Goal: Task Accomplishment & Management: Manage account settings

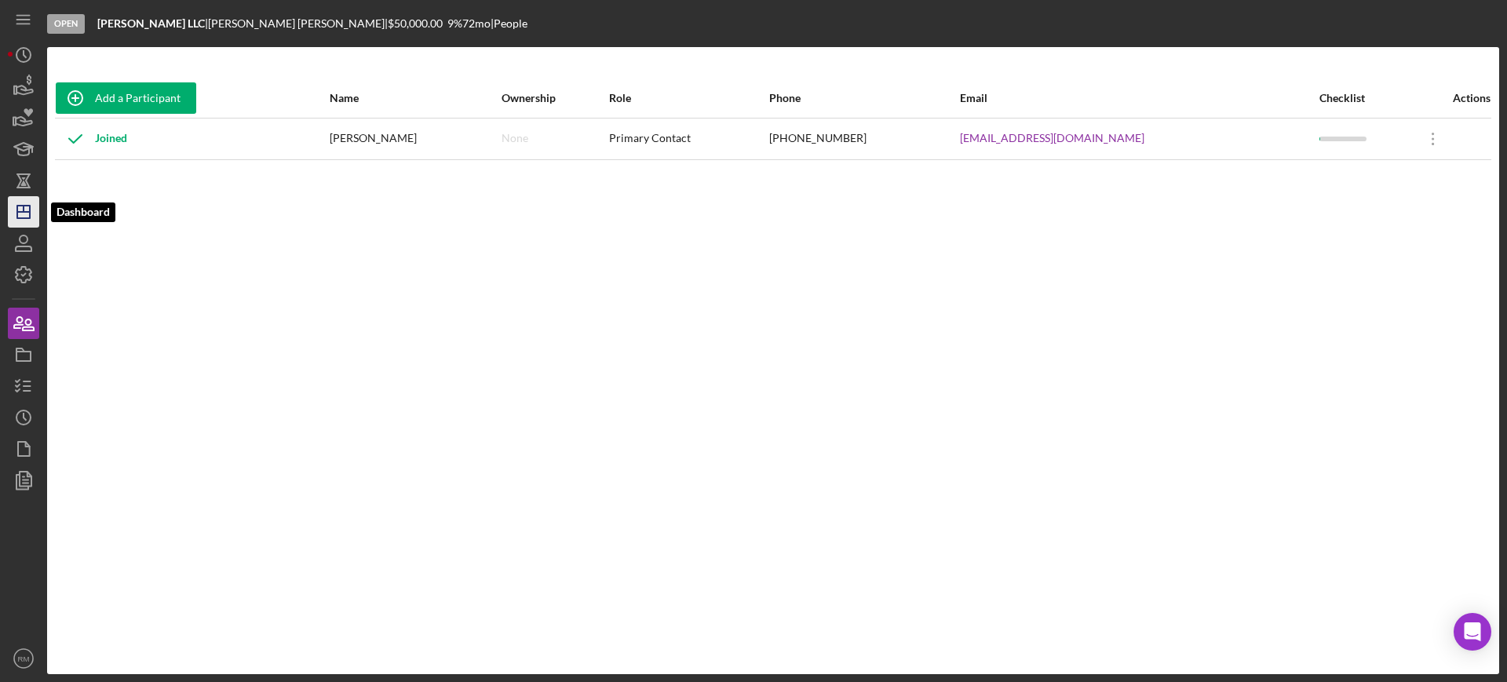
click at [16, 208] on icon "Icon/Dashboard" at bounding box center [23, 211] width 39 height 39
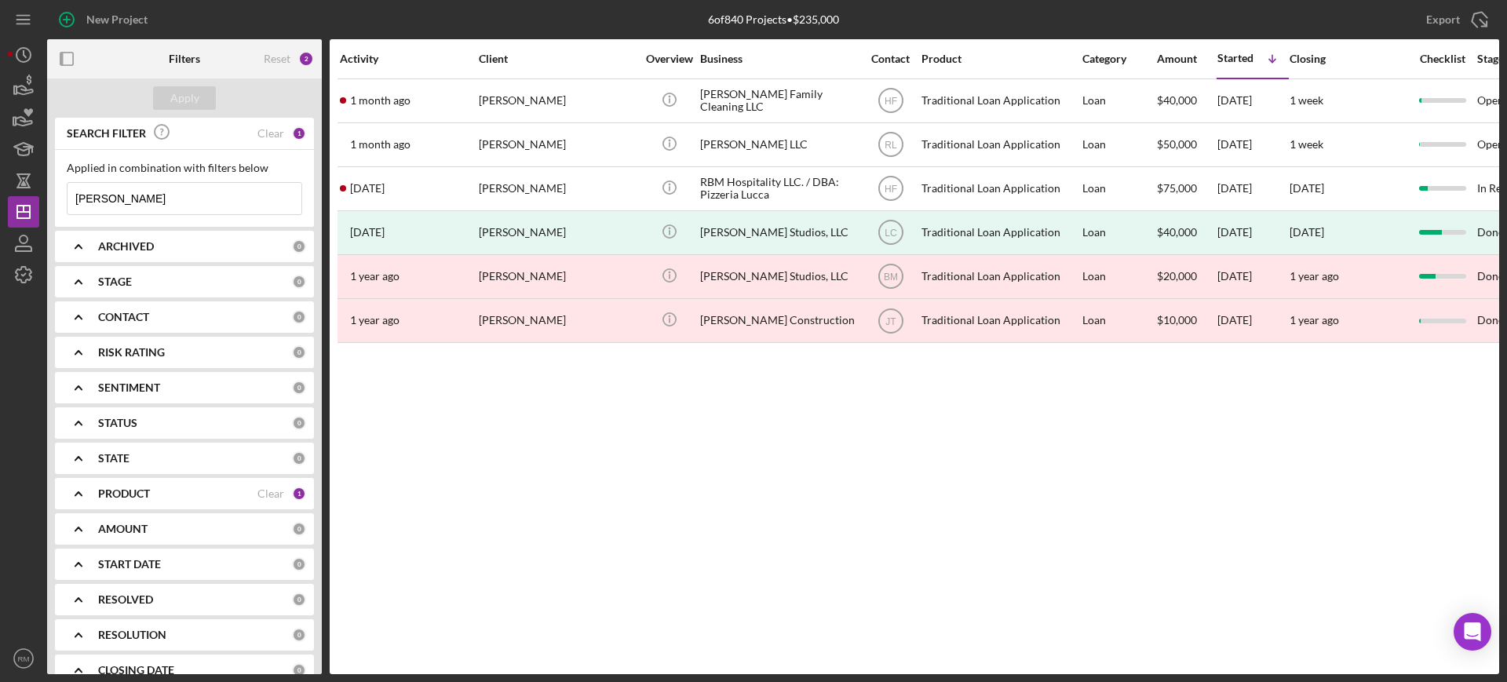
click at [130, 198] on input "[PERSON_NAME]" at bounding box center [185, 198] width 234 height 31
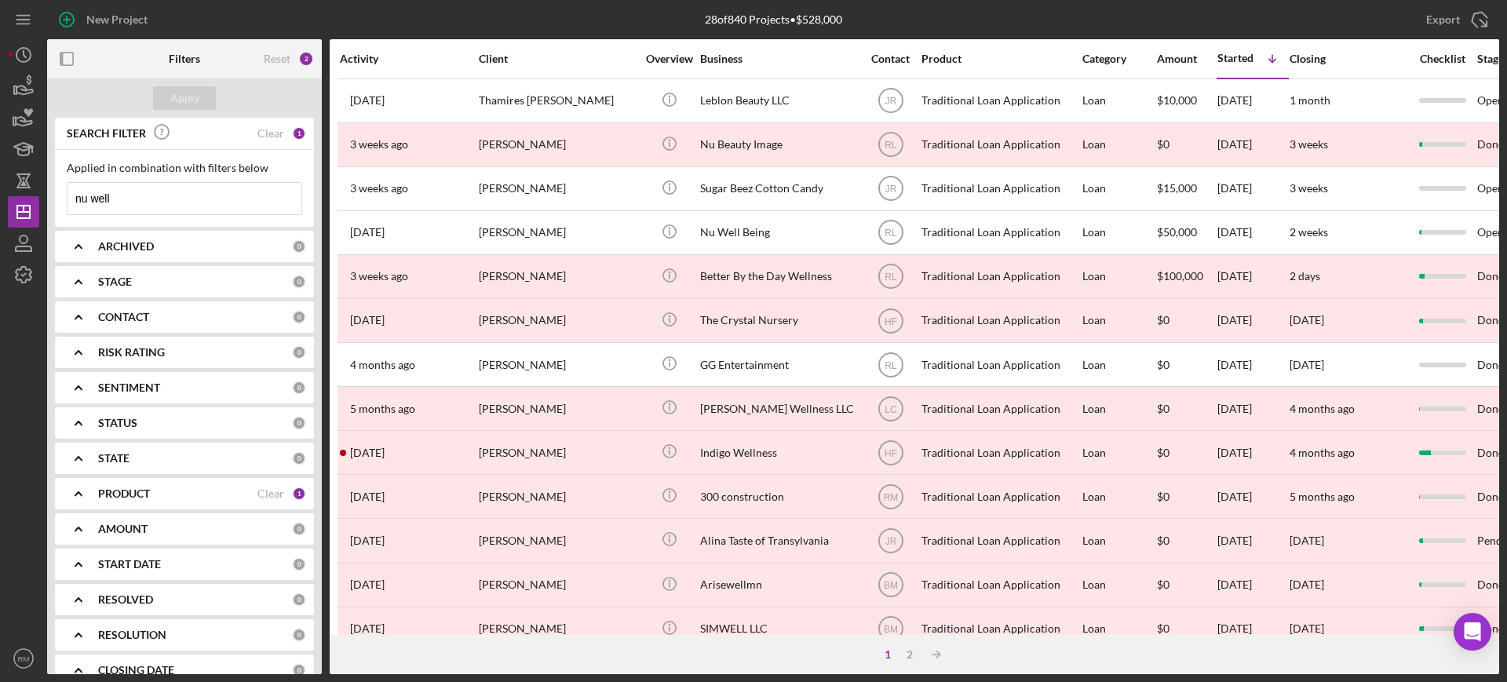
type input "nu well"
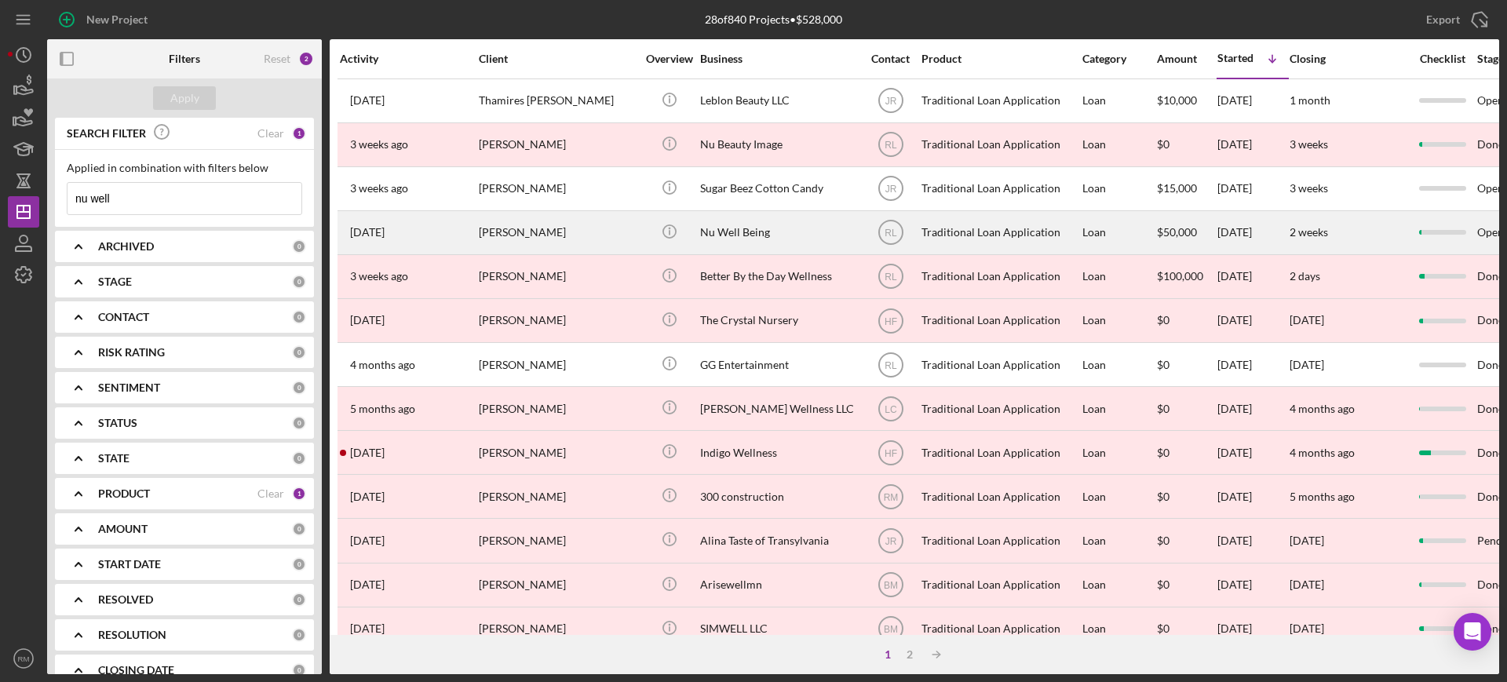
click at [617, 220] on div "[PERSON_NAME]" at bounding box center [557, 233] width 157 height 42
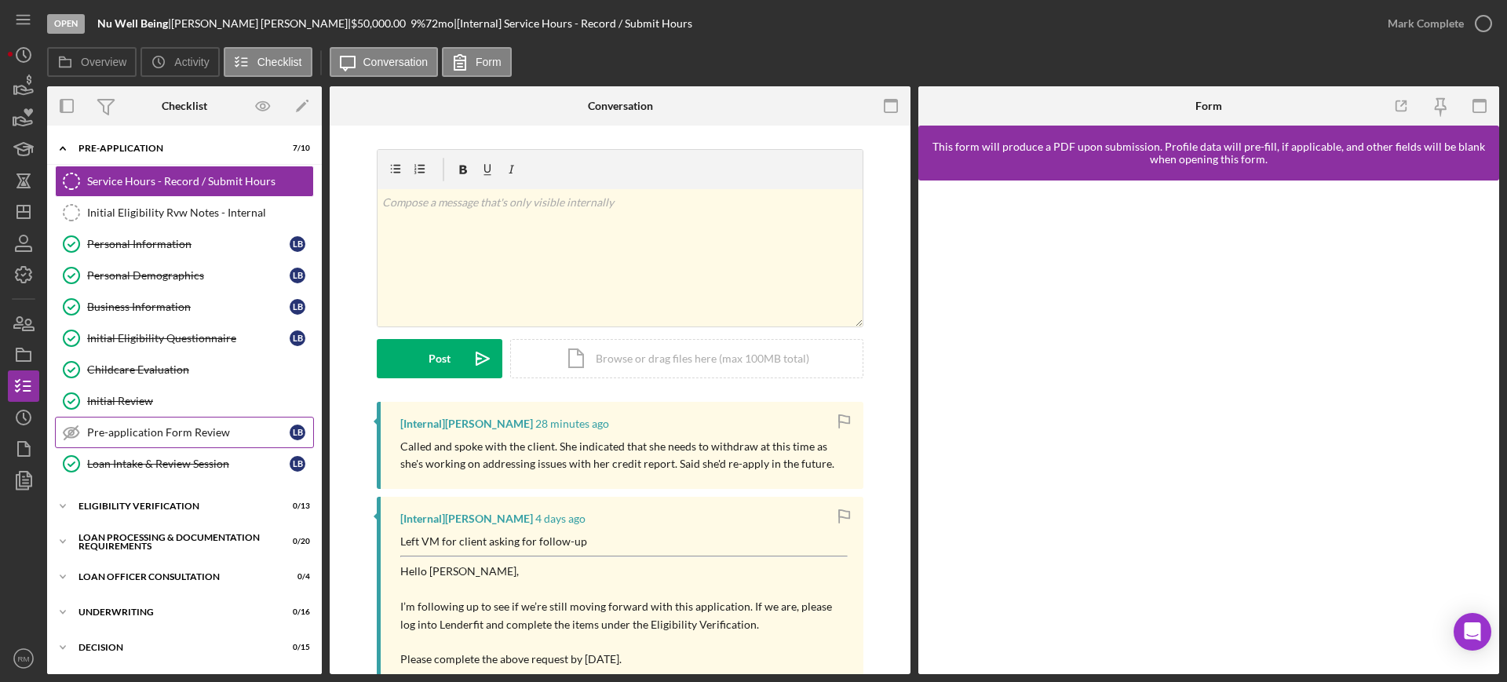
scroll to position [210, 0]
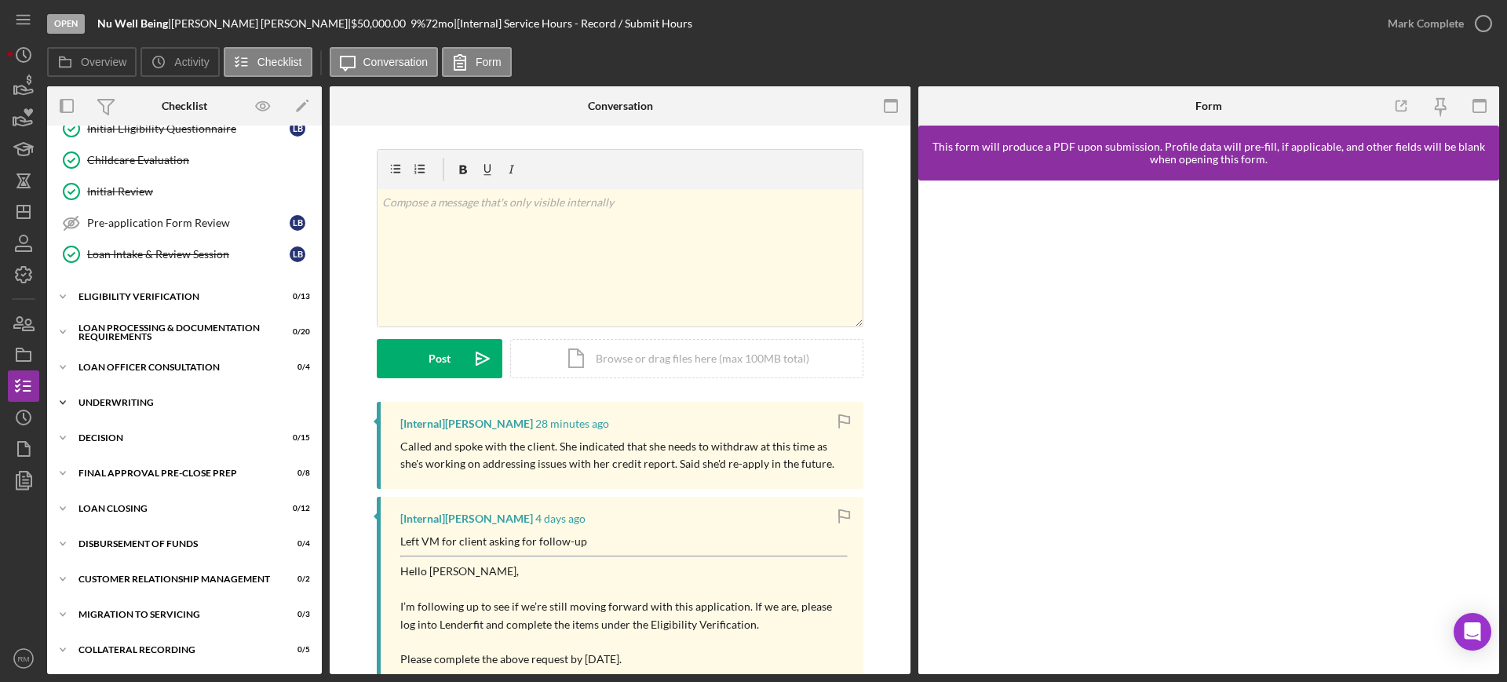
click at [135, 402] on div "Underwriting" at bounding box center [191, 402] width 224 height 9
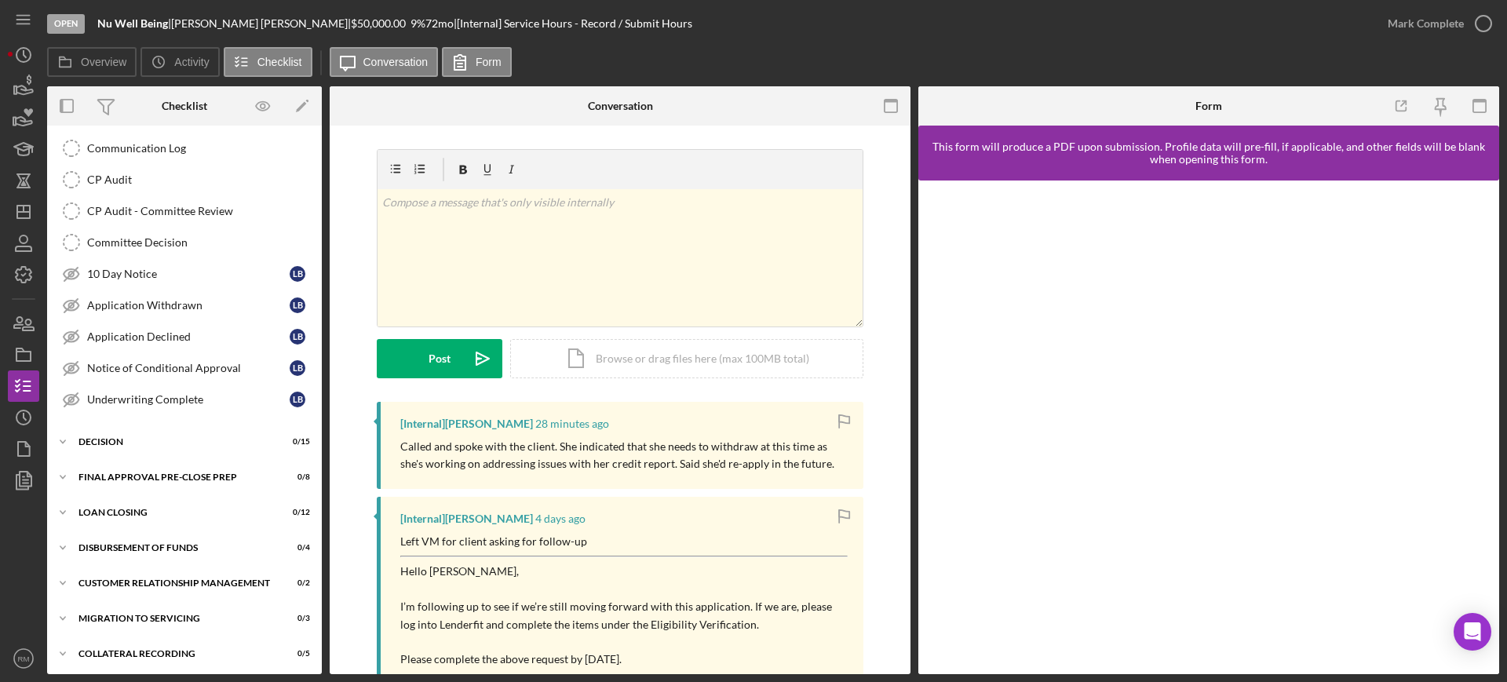
scroll to position [721, 0]
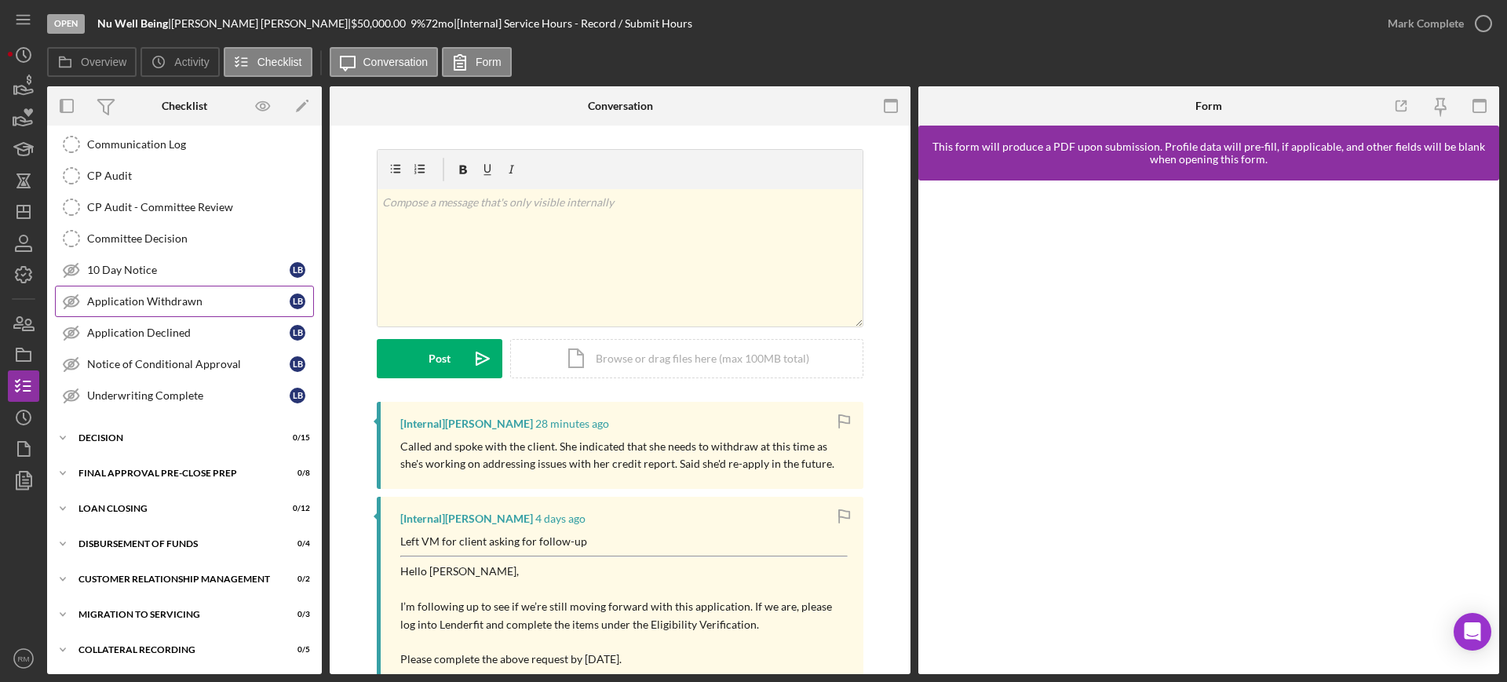
click at [178, 290] on link "Application Withdrawn Application Withdrawn L B" at bounding box center [184, 301] width 259 height 31
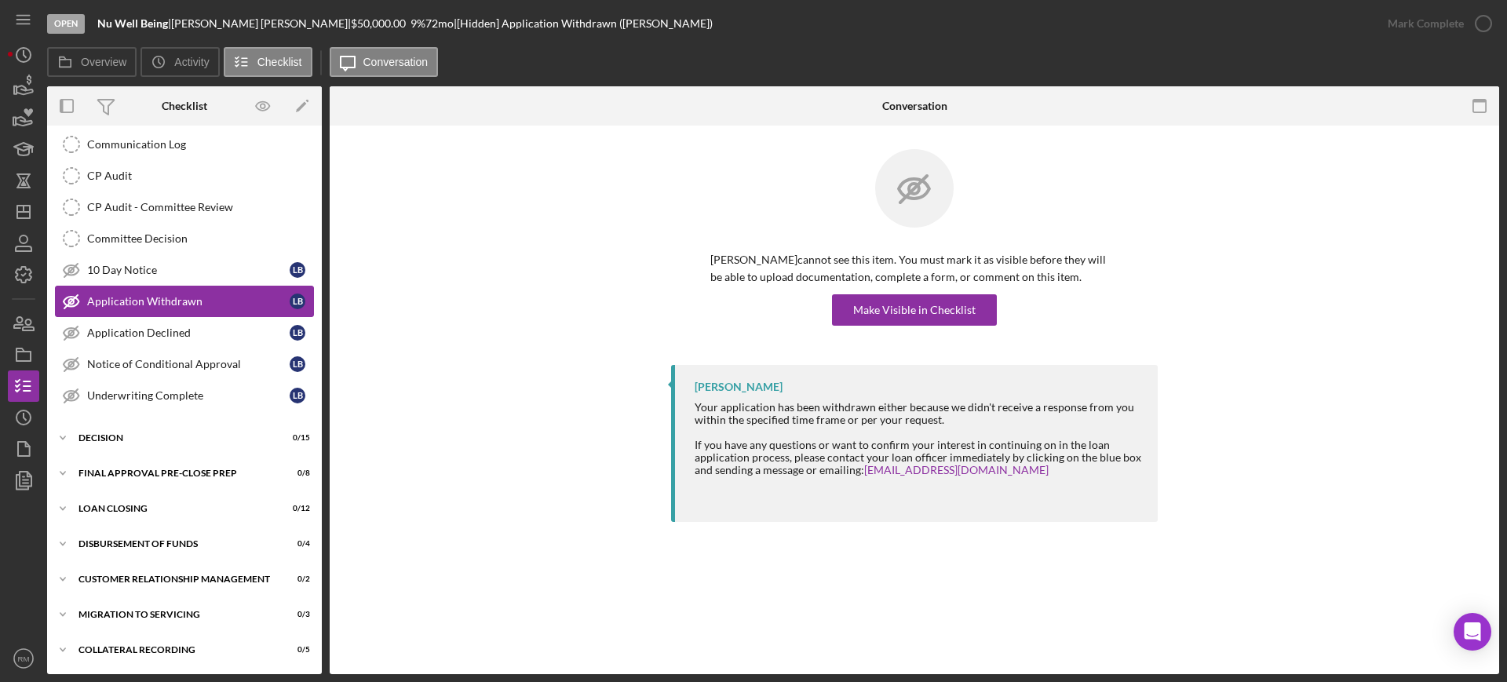
scroll to position [721, 0]
click at [908, 316] on div "Make Visible in Checklist" at bounding box center [914, 309] width 122 height 31
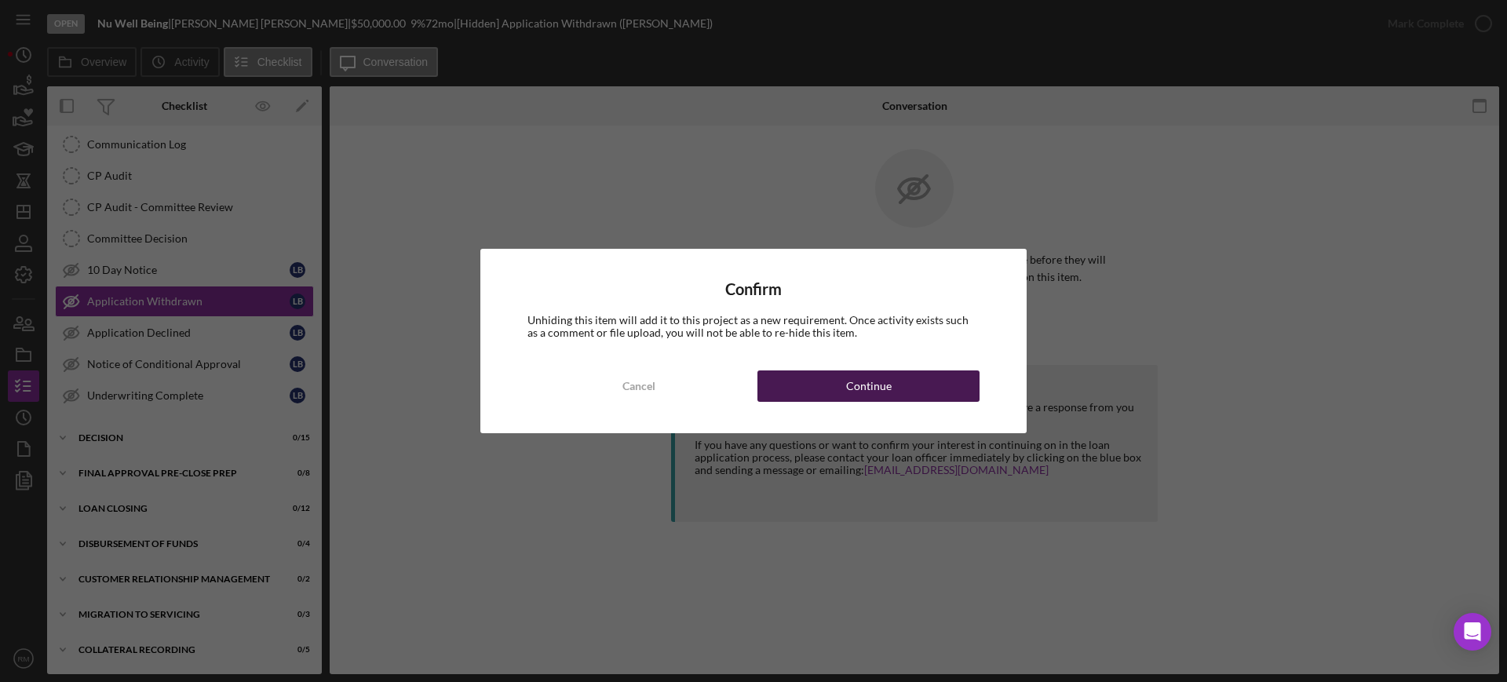
click at [892, 393] on button "Continue" at bounding box center [869, 386] width 222 height 31
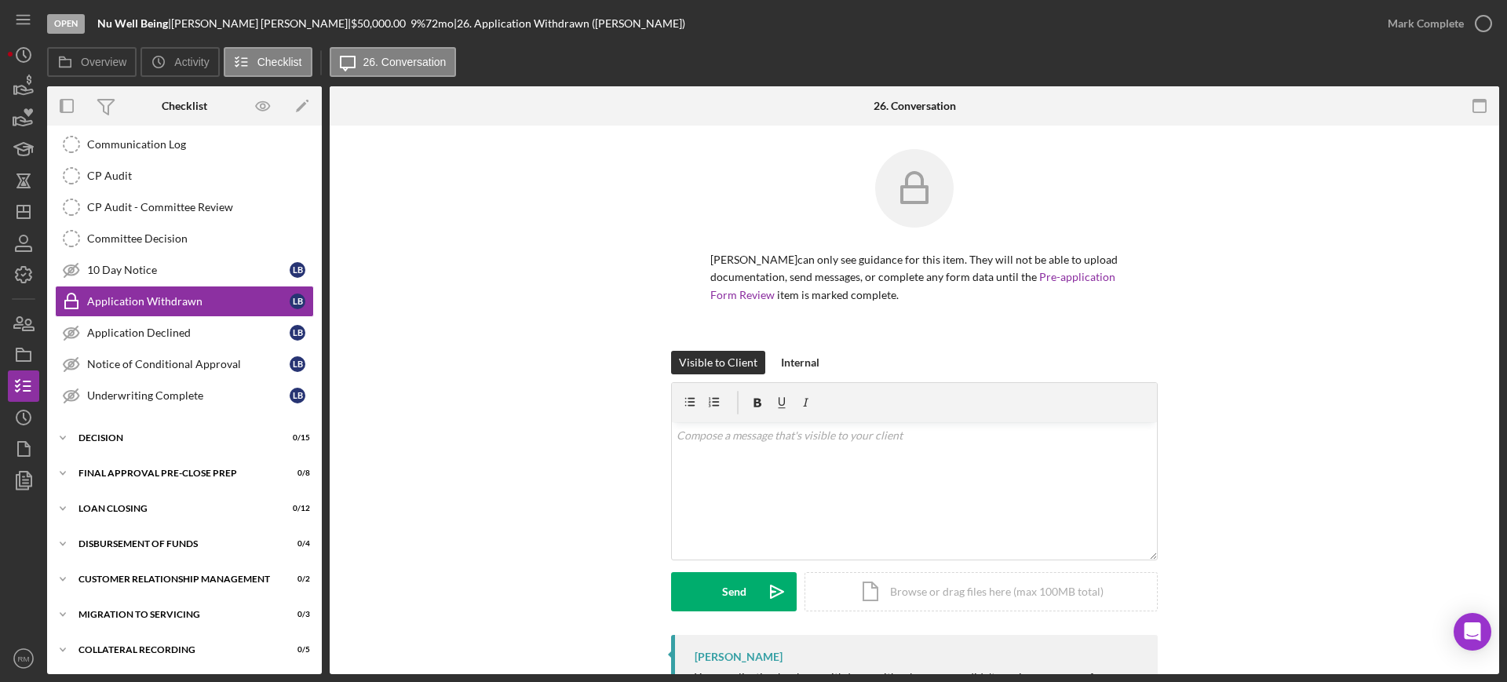
click at [892, 393] on div at bounding box center [914, 402] width 485 height 39
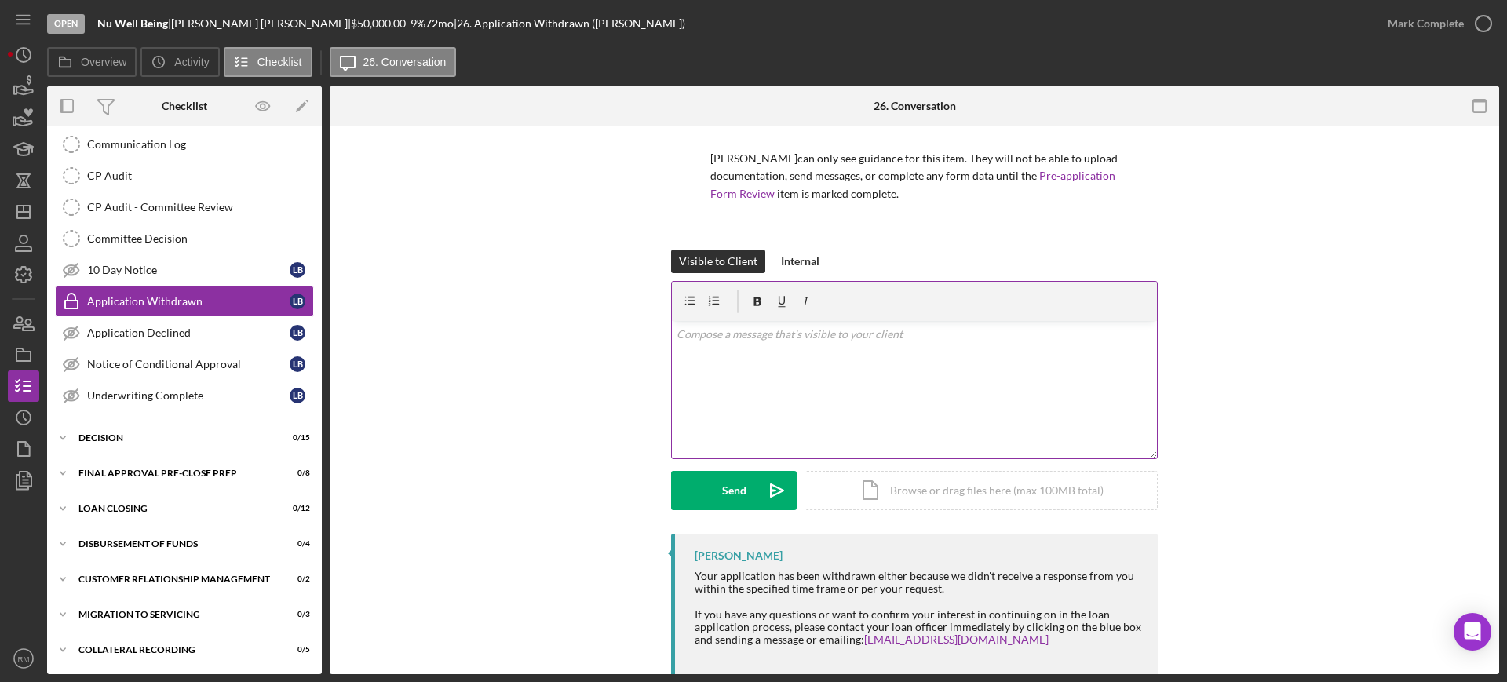
scroll to position [108, 0]
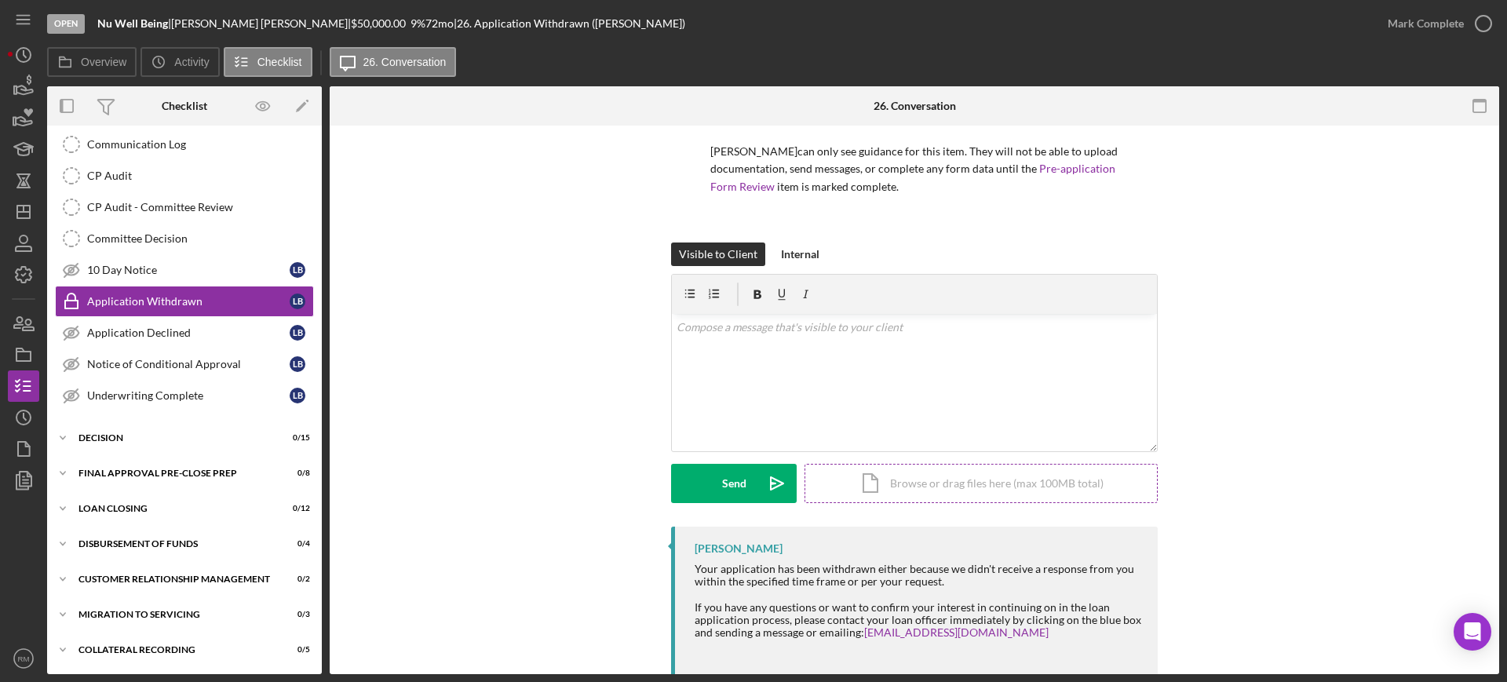
click at [901, 472] on div "Icon/Document Browse or drag files here (max 100MB total) Tap to choose files o…" at bounding box center [981, 483] width 353 height 39
click at [740, 368] on div "v Color teal Color pink Remove color Add row above Add row below Add column bef…" at bounding box center [914, 353] width 485 height 78
paste div
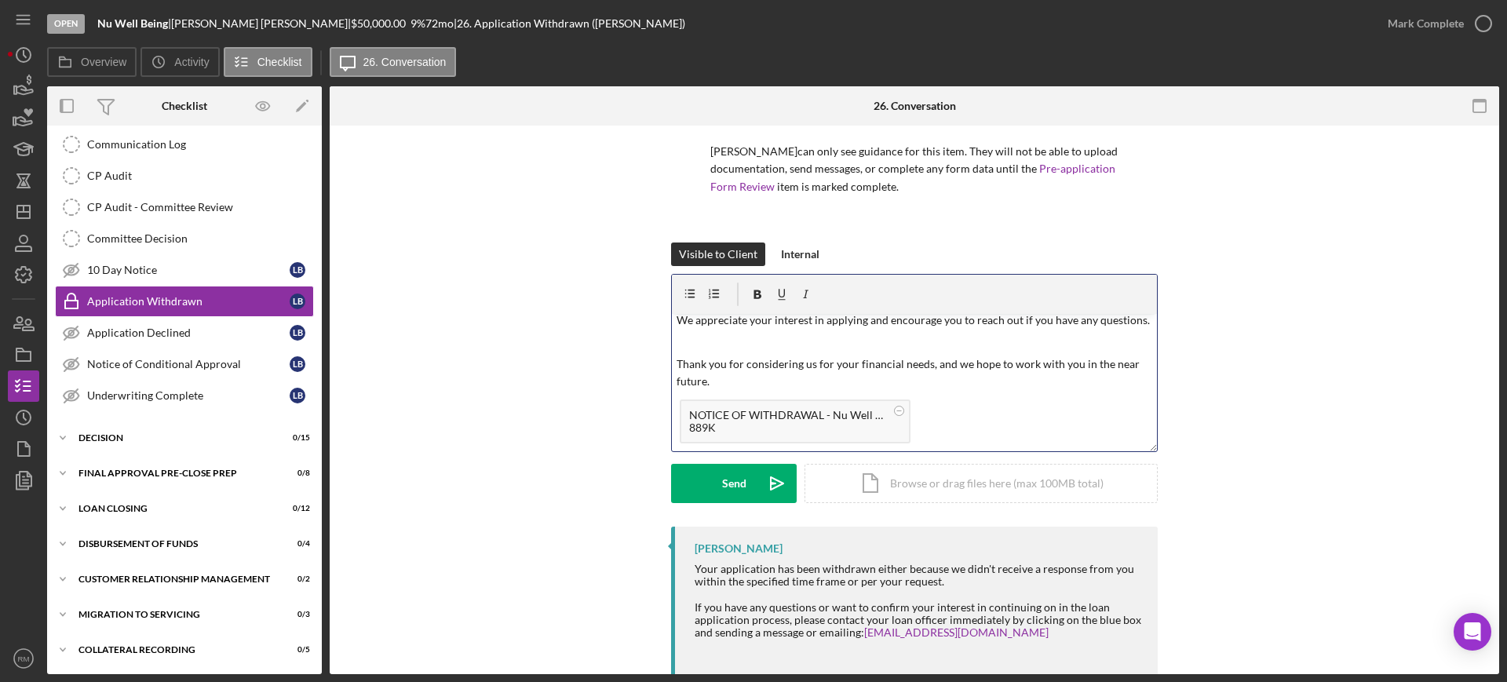
scroll to position [0, 0]
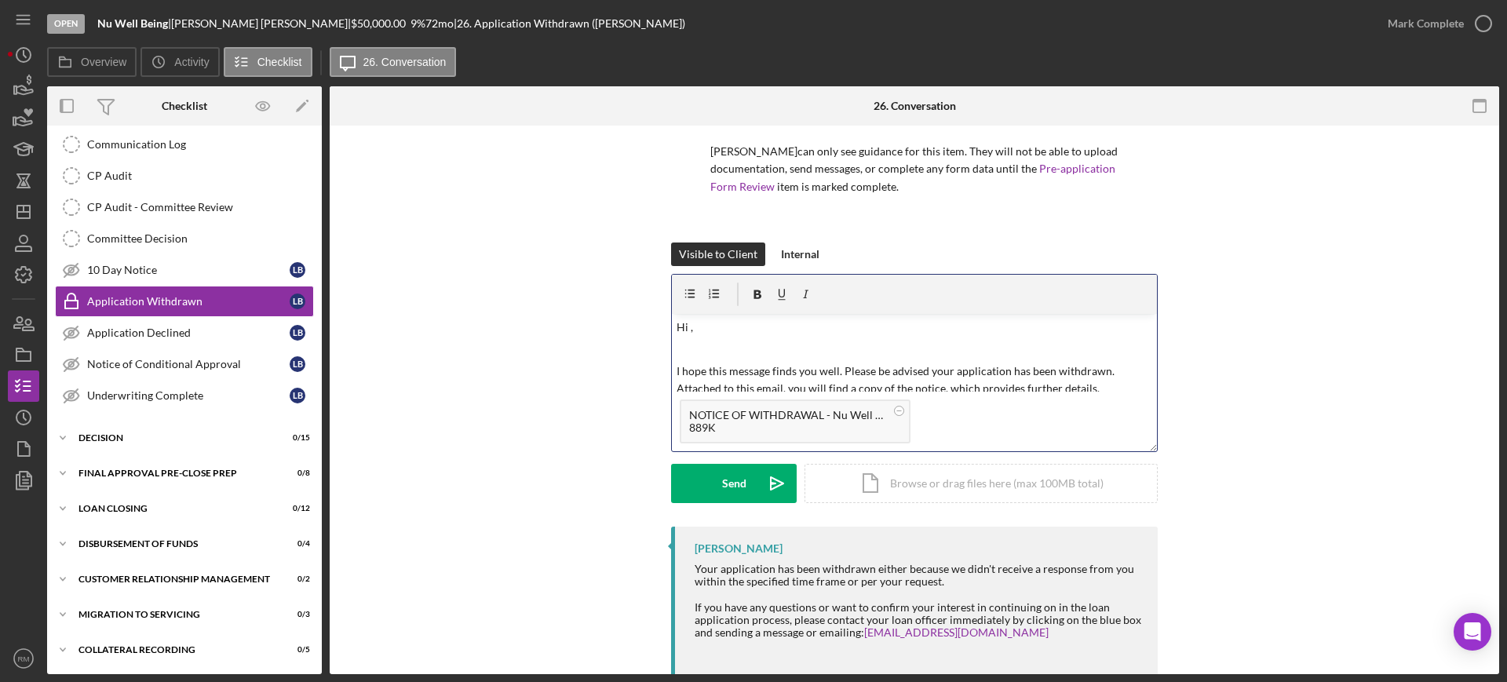
click at [738, 322] on p "Hi ," at bounding box center [915, 327] width 477 height 17
click at [729, 477] on div "Send" at bounding box center [734, 483] width 24 height 39
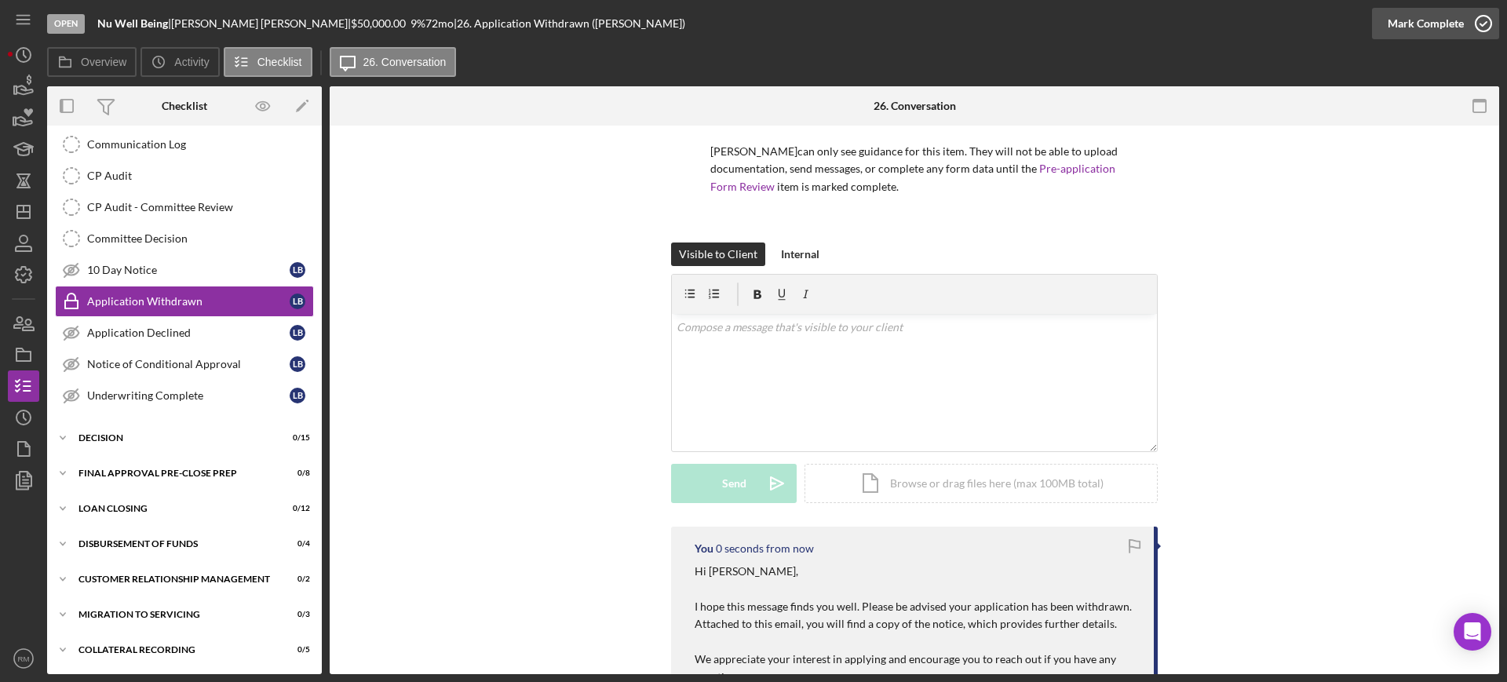
click at [1406, 28] on div "Mark Complete" at bounding box center [1426, 23] width 76 height 31
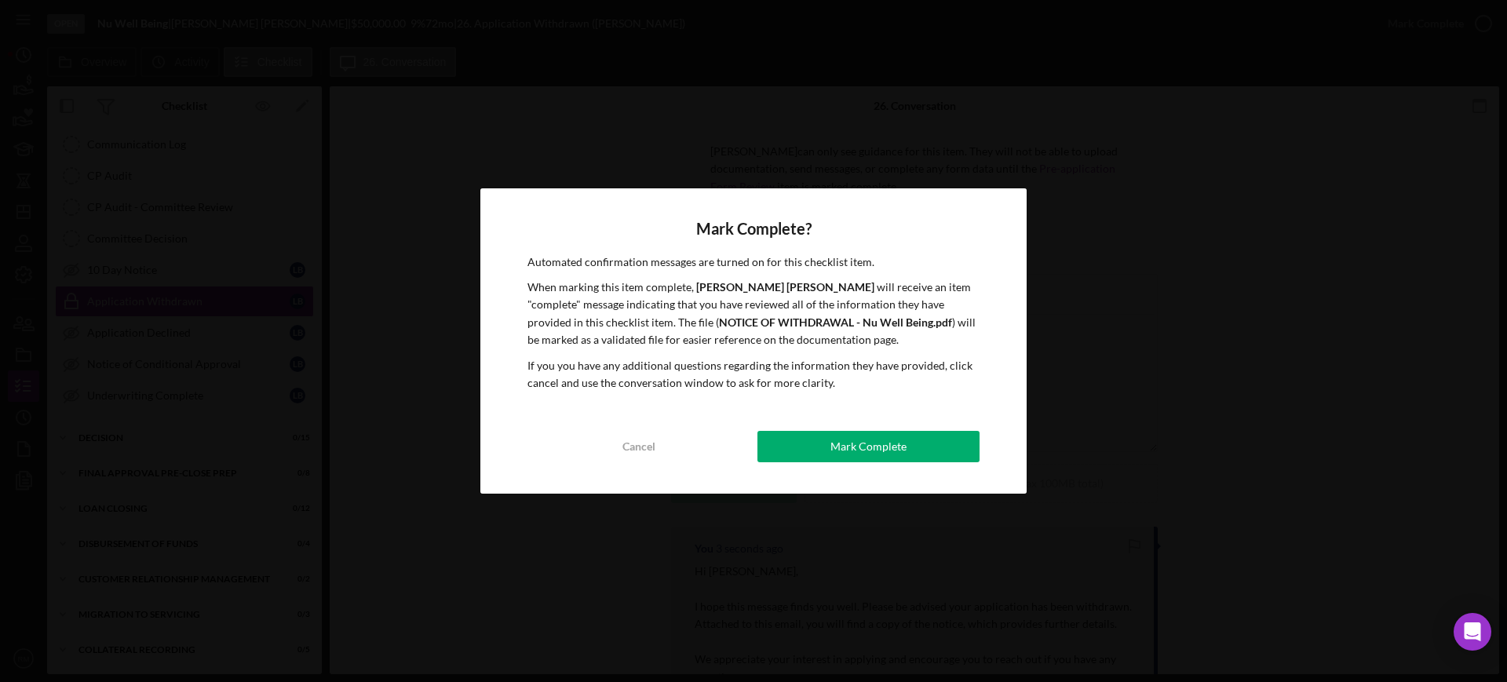
click at [823, 428] on div "Mark Complete? Automated confirmation messages are turned on for this checklist…" at bounding box center [753, 341] width 546 height 306
click at [827, 440] on button "Mark Complete" at bounding box center [869, 446] width 222 height 31
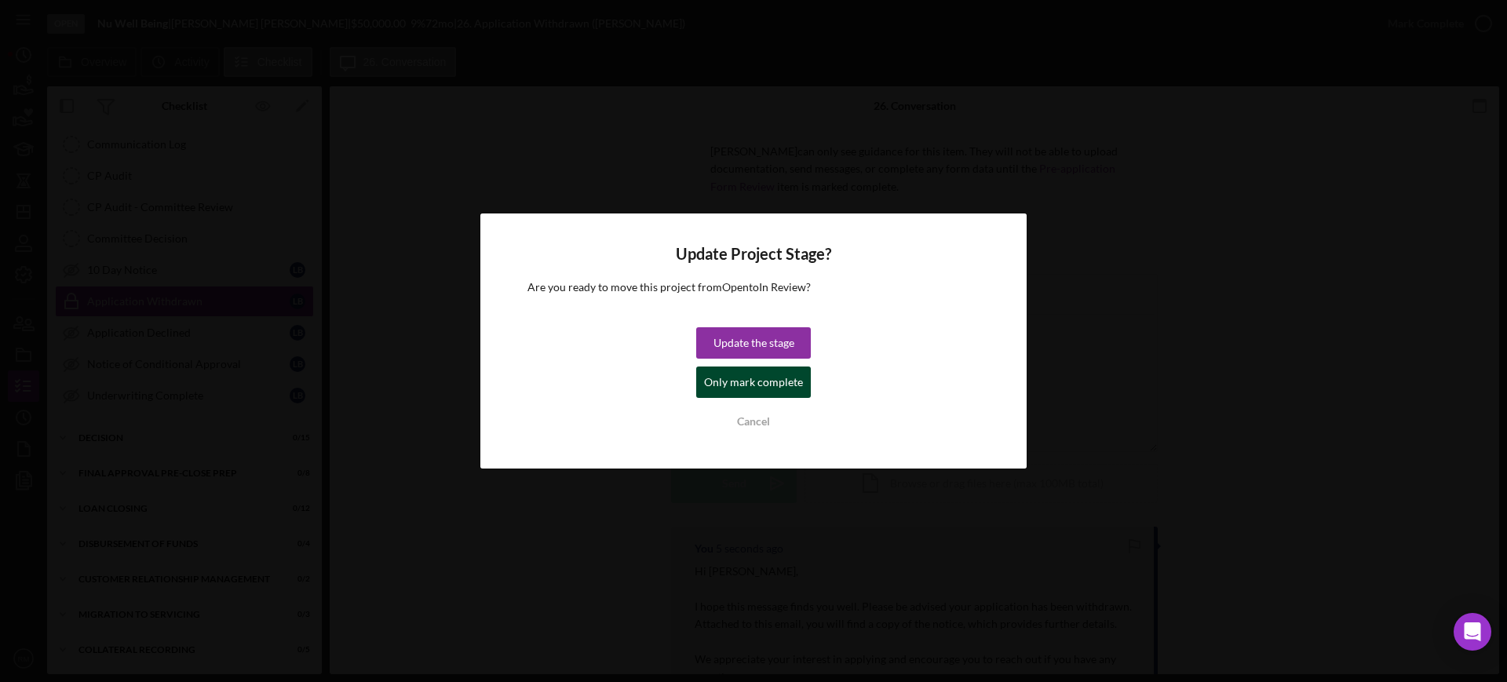
click at [762, 393] on div "Only mark complete" at bounding box center [753, 382] width 99 height 31
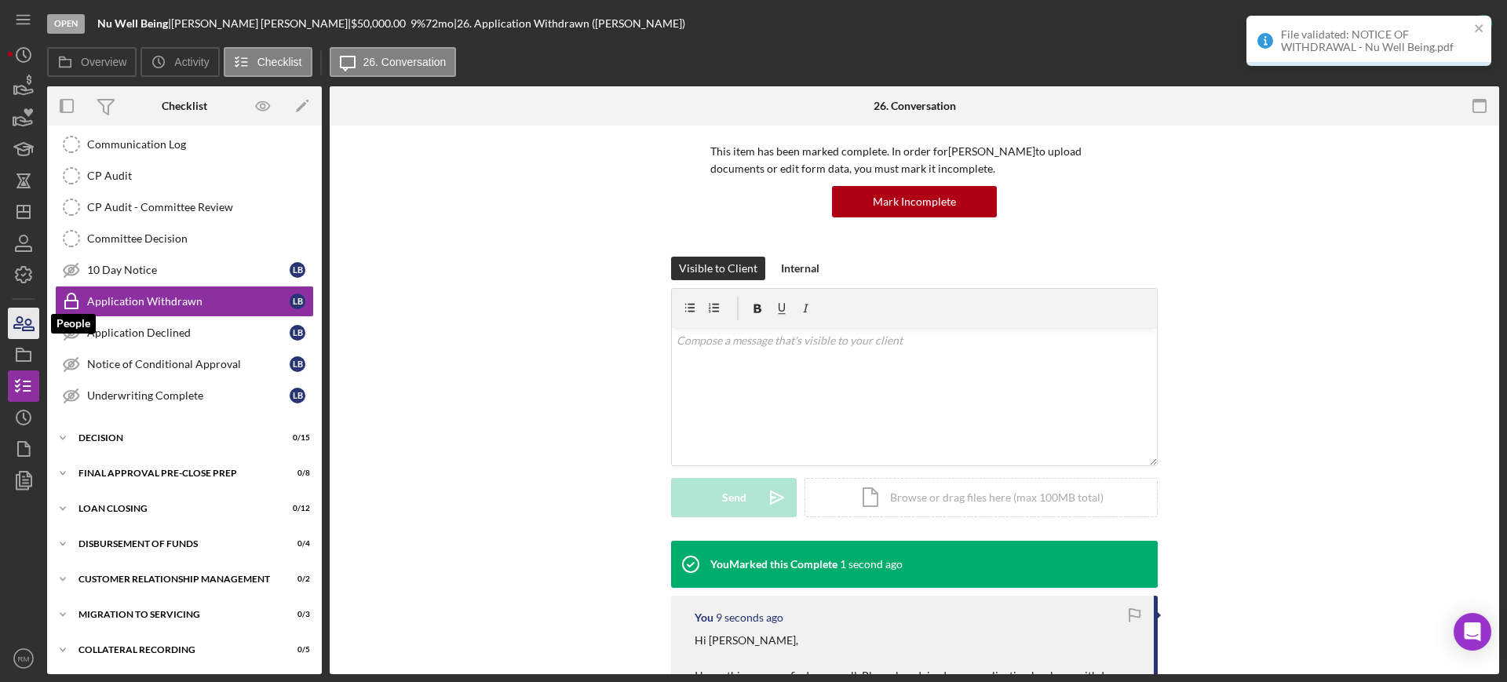
click at [18, 320] on icon "button" at bounding box center [23, 323] width 39 height 39
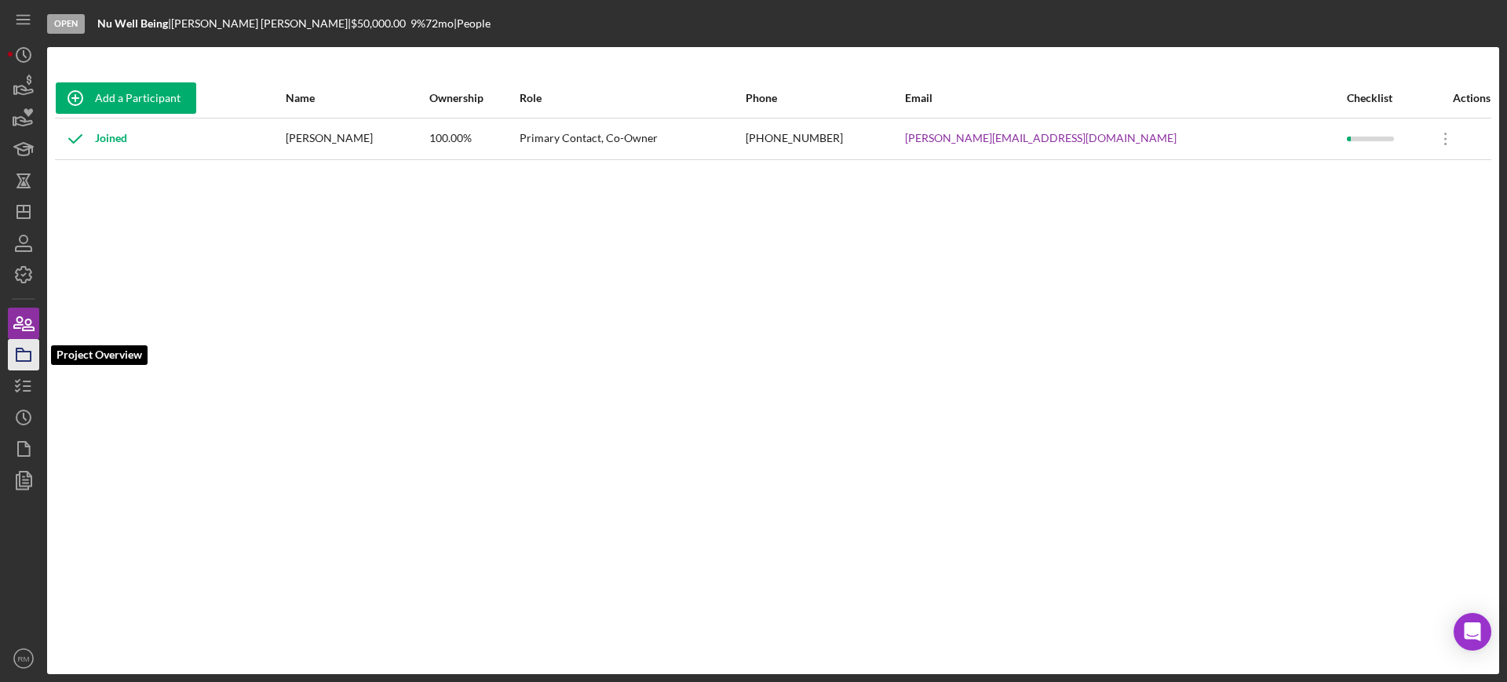
click at [22, 345] on icon "button" at bounding box center [23, 354] width 39 height 39
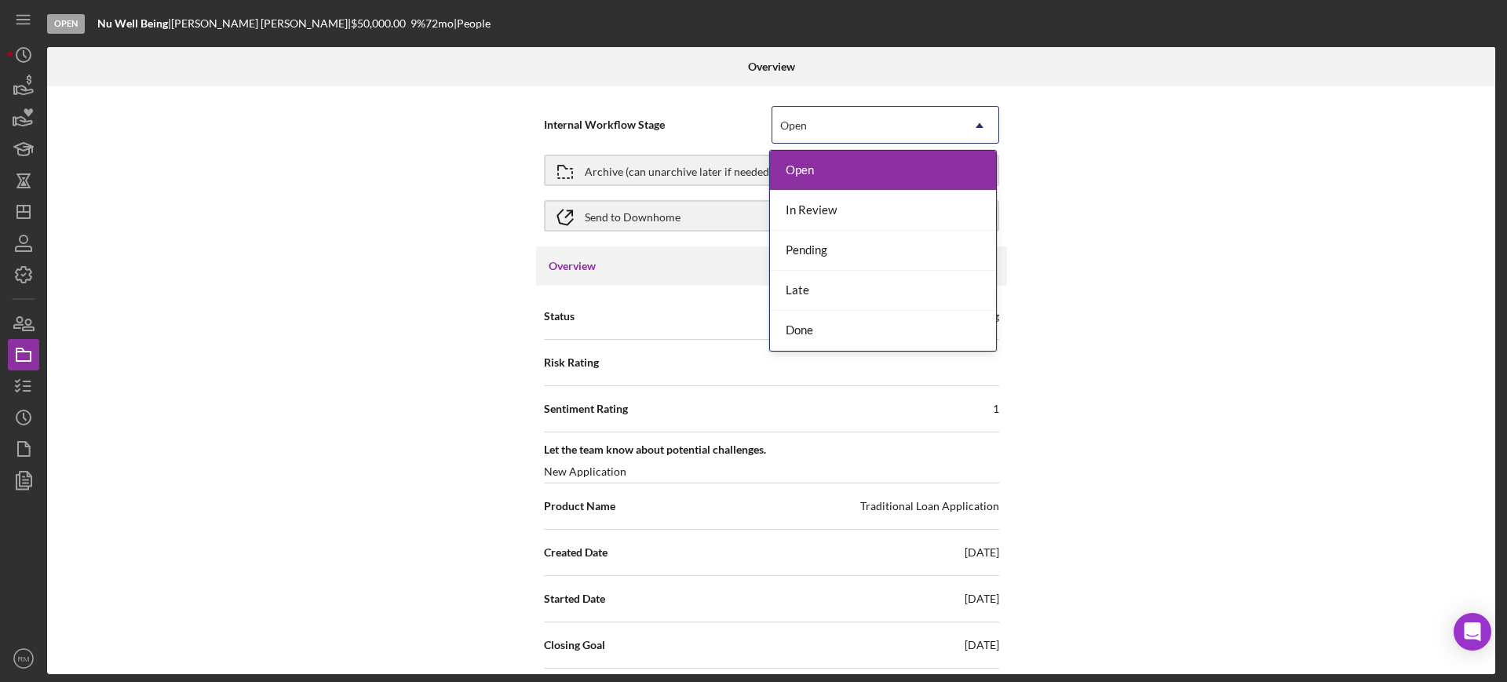
click at [859, 130] on div "Open" at bounding box center [867, 126] width 188 height 36
click at [842, 316] on div "Done" at bounding box center [883, 331] width 226 height 40
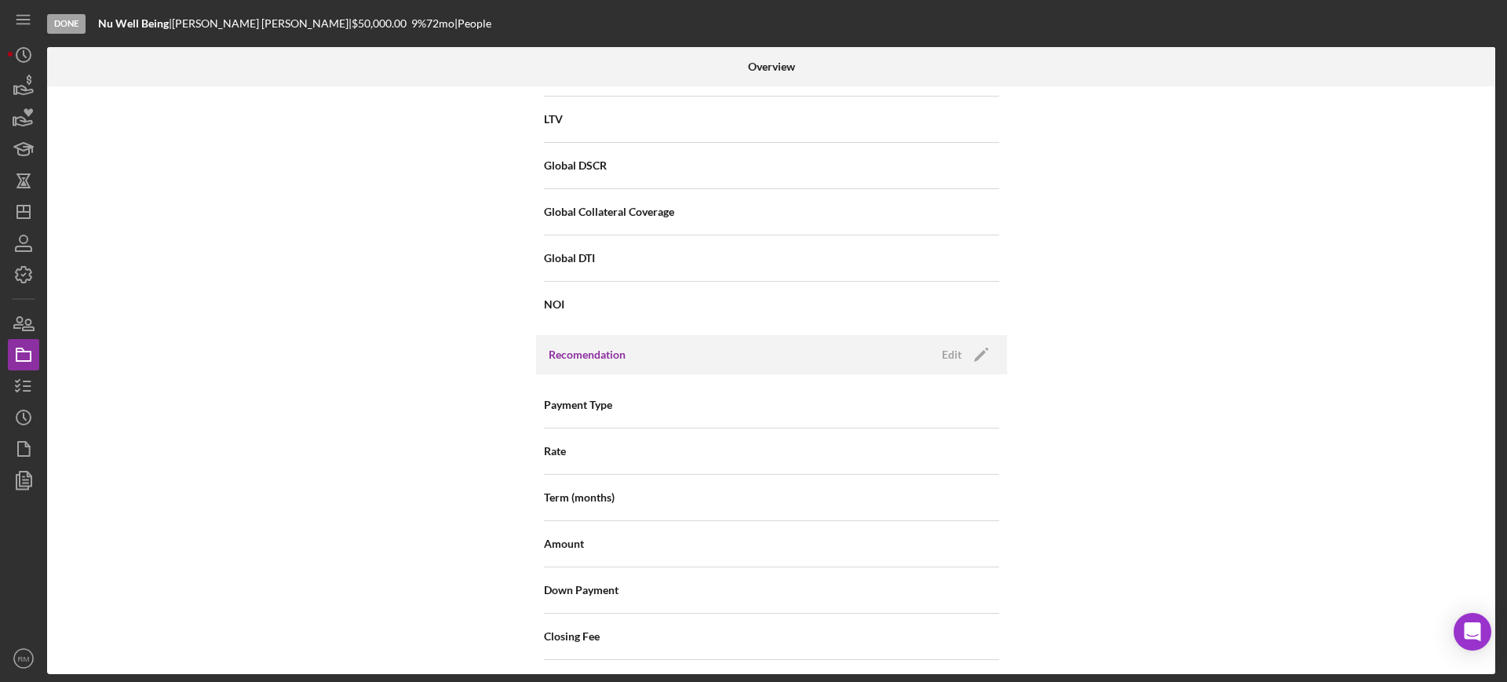
scroll to position [1811, 0]
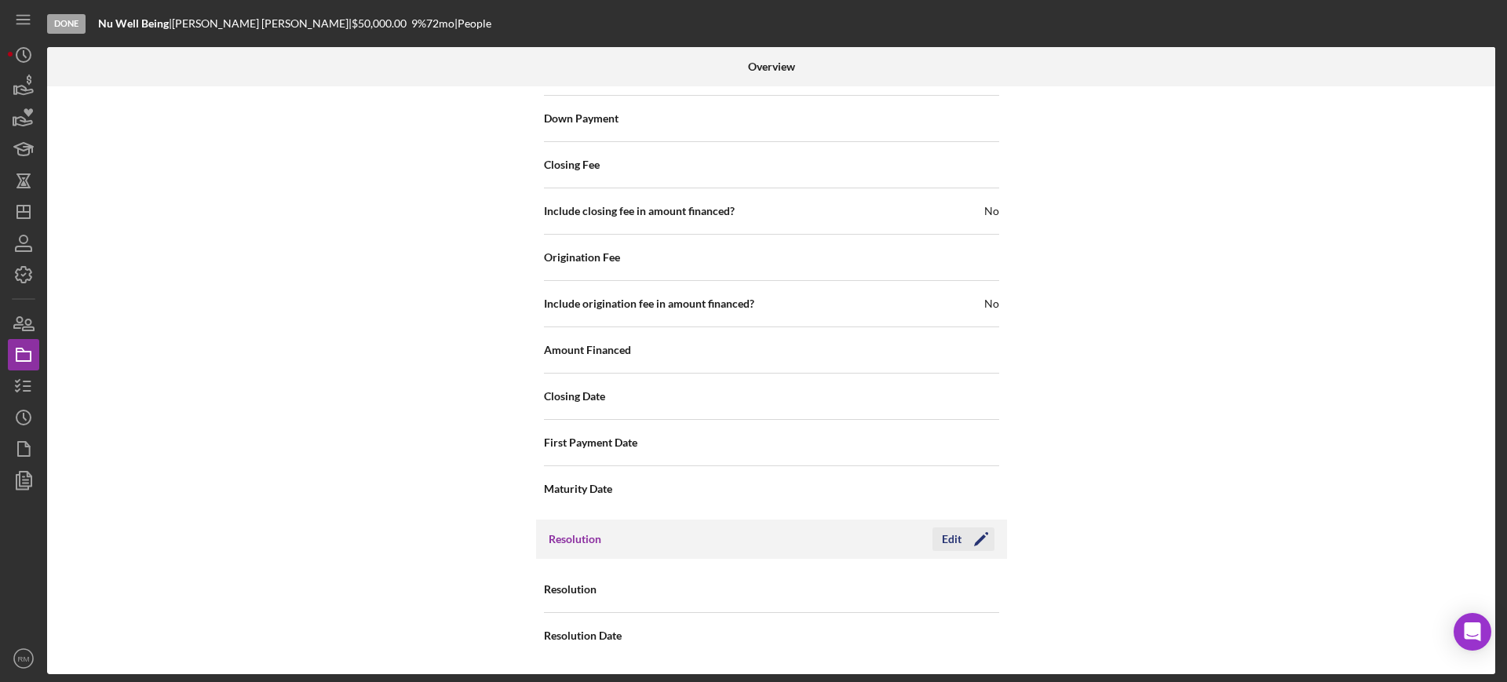
click at [962, 532] on icon "Icon/Edit" at bounding box center [981, 539] width 39 height 39
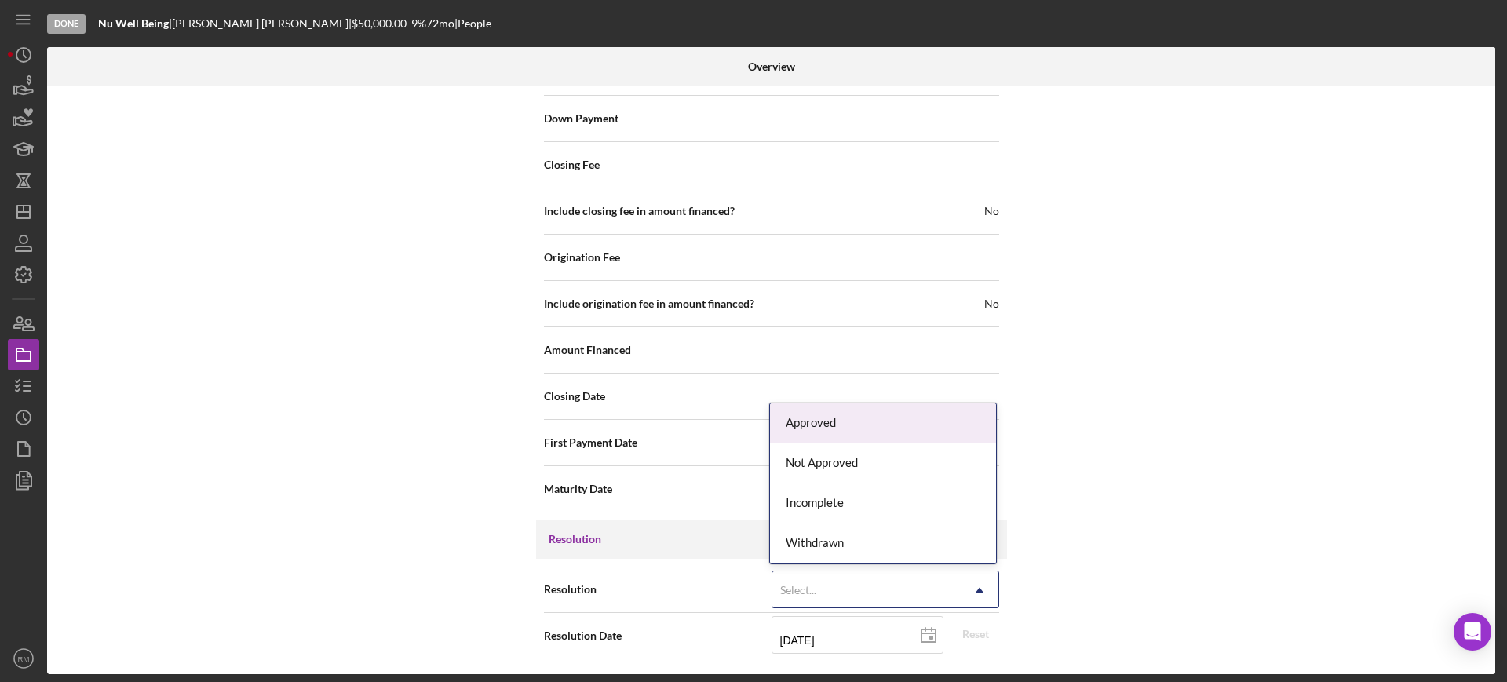
click at [879, 587] on div "Select..." at bounding box center [867, 590] width 188 height 36
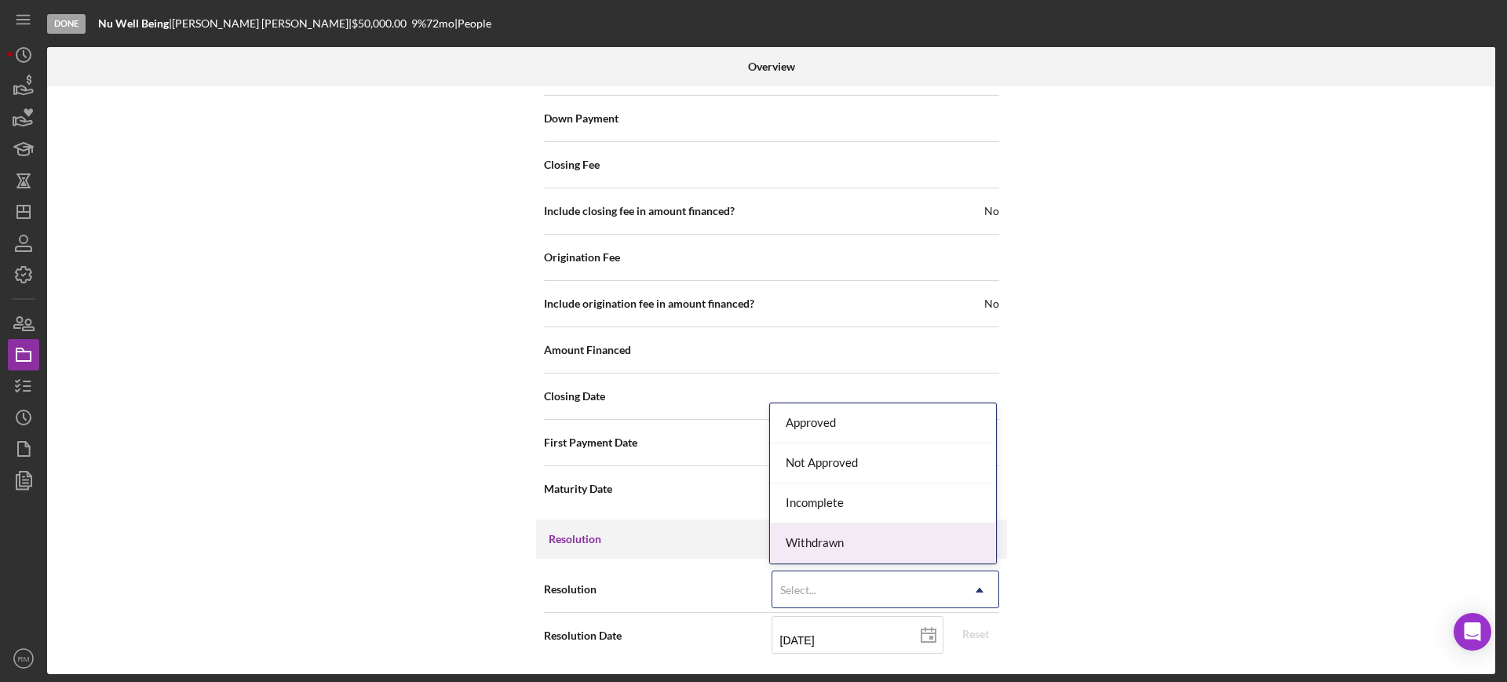
click at [853, 555] on div "Withdrawn" at bounding box center [883, 544] width 226 height 40
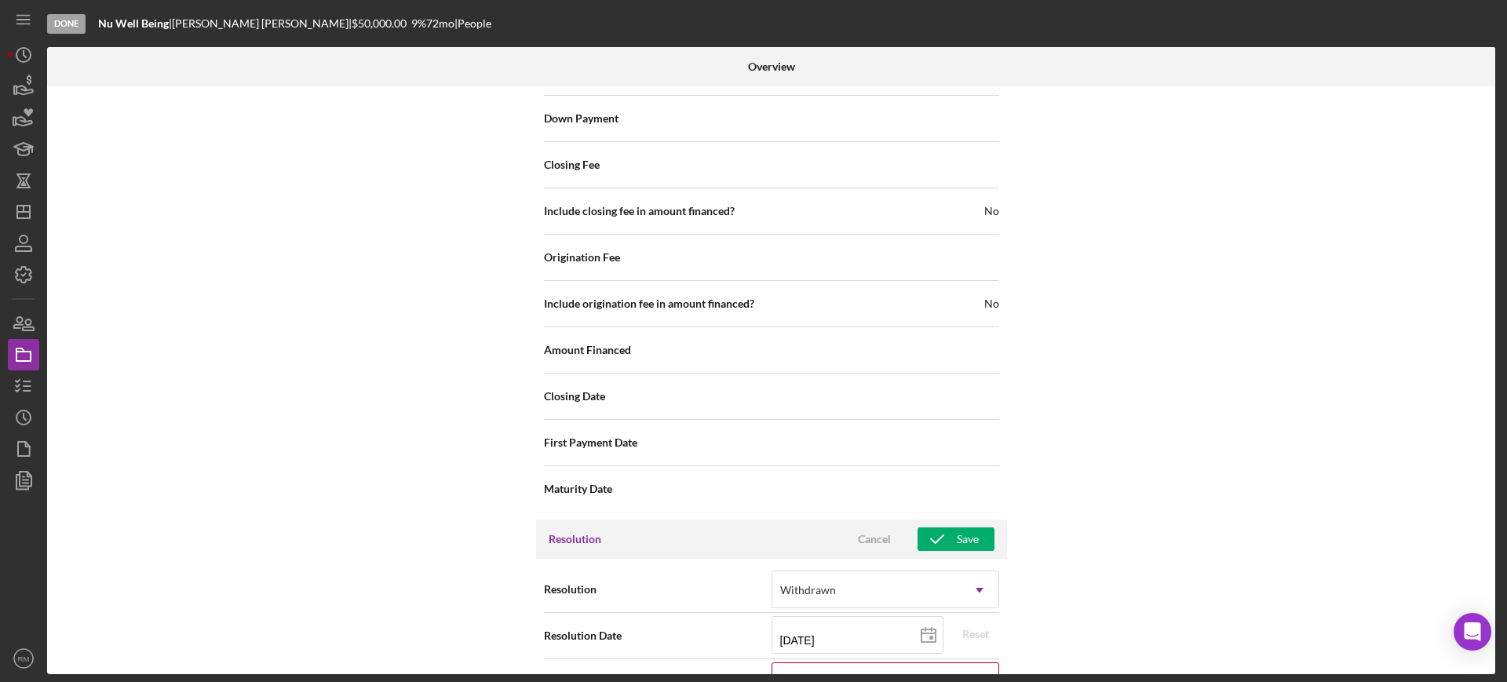
scroll to position [1912, 0]
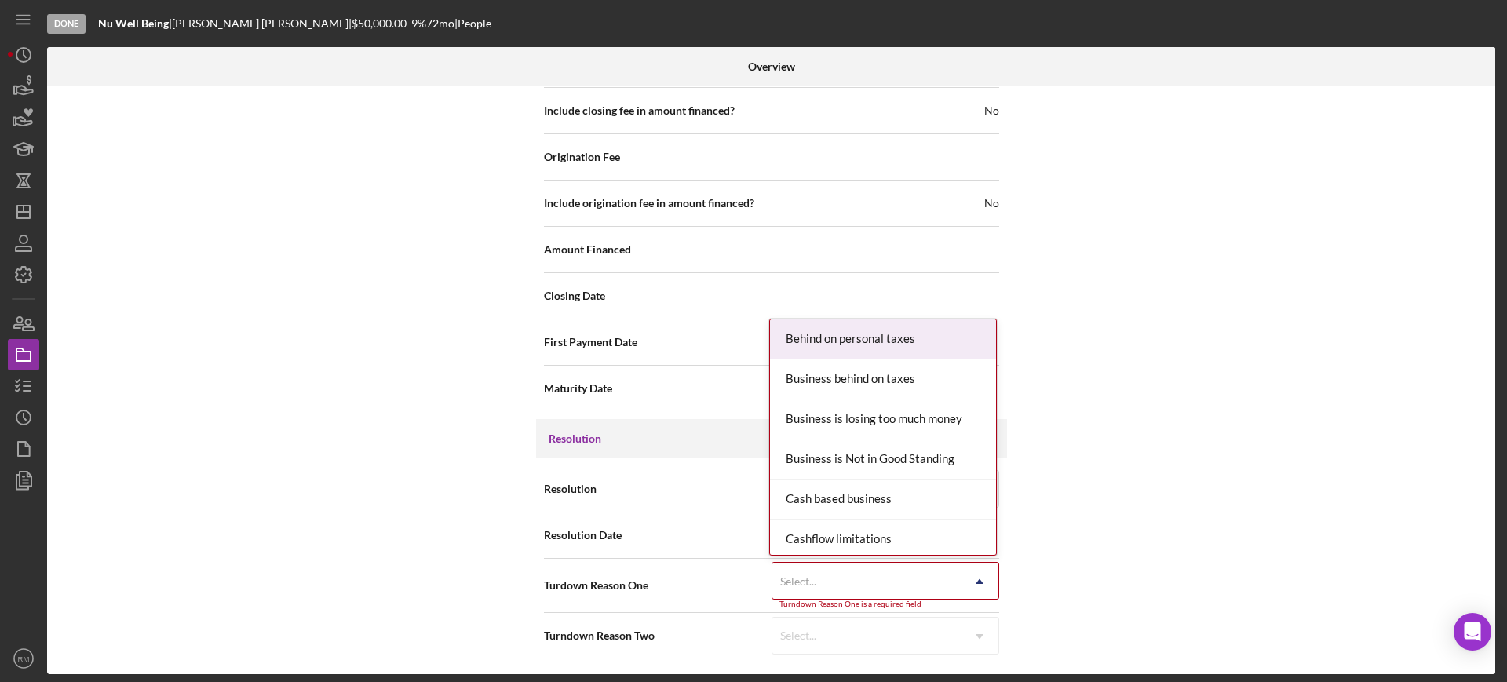
click at [834, 572] on div "Select..." at bounding box center [867, 582] width 188 height 36
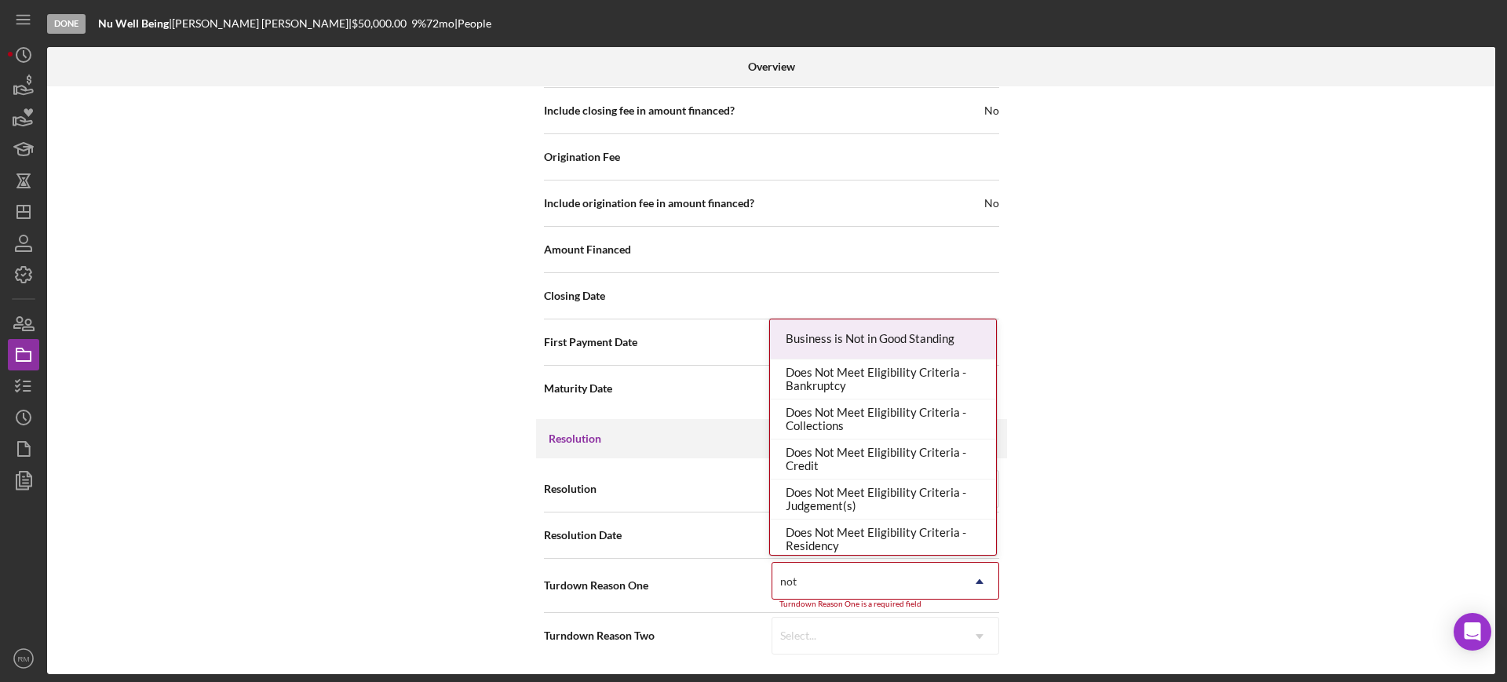
type input "not r"
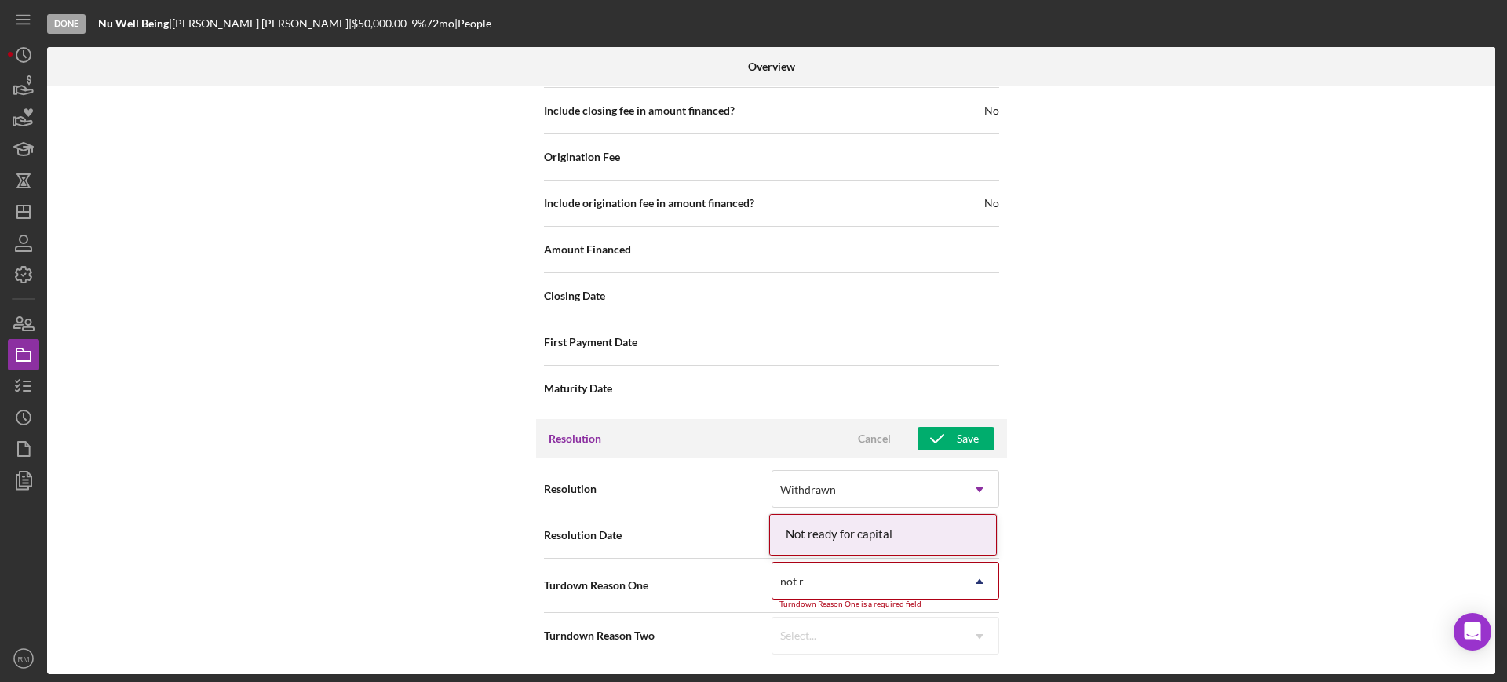
click at [853, 528] on div "Not ready for capital" at bounding box center [883, 535] width 226 height 40
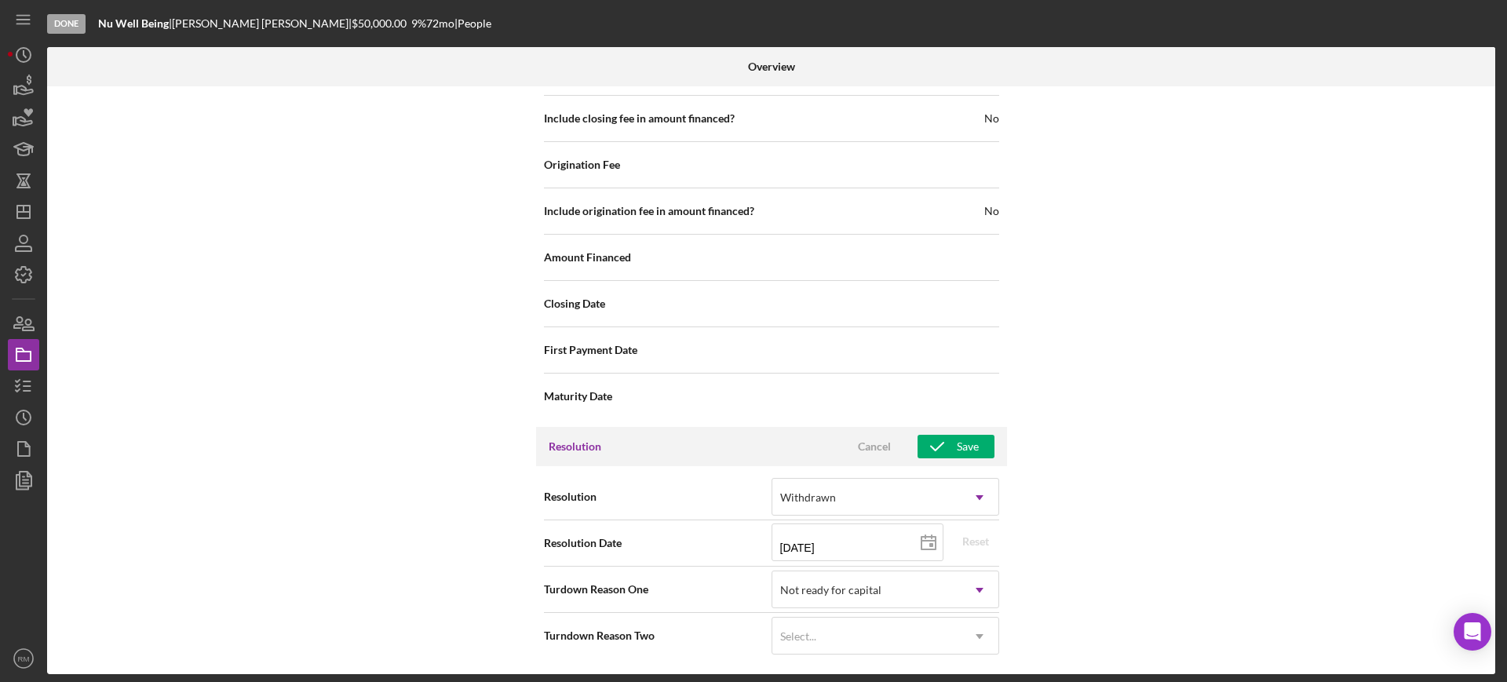
scroll to position [1904, 0]
click at [963, 446] on div "Save" at bounding box center [968, 447] width 22 height 24
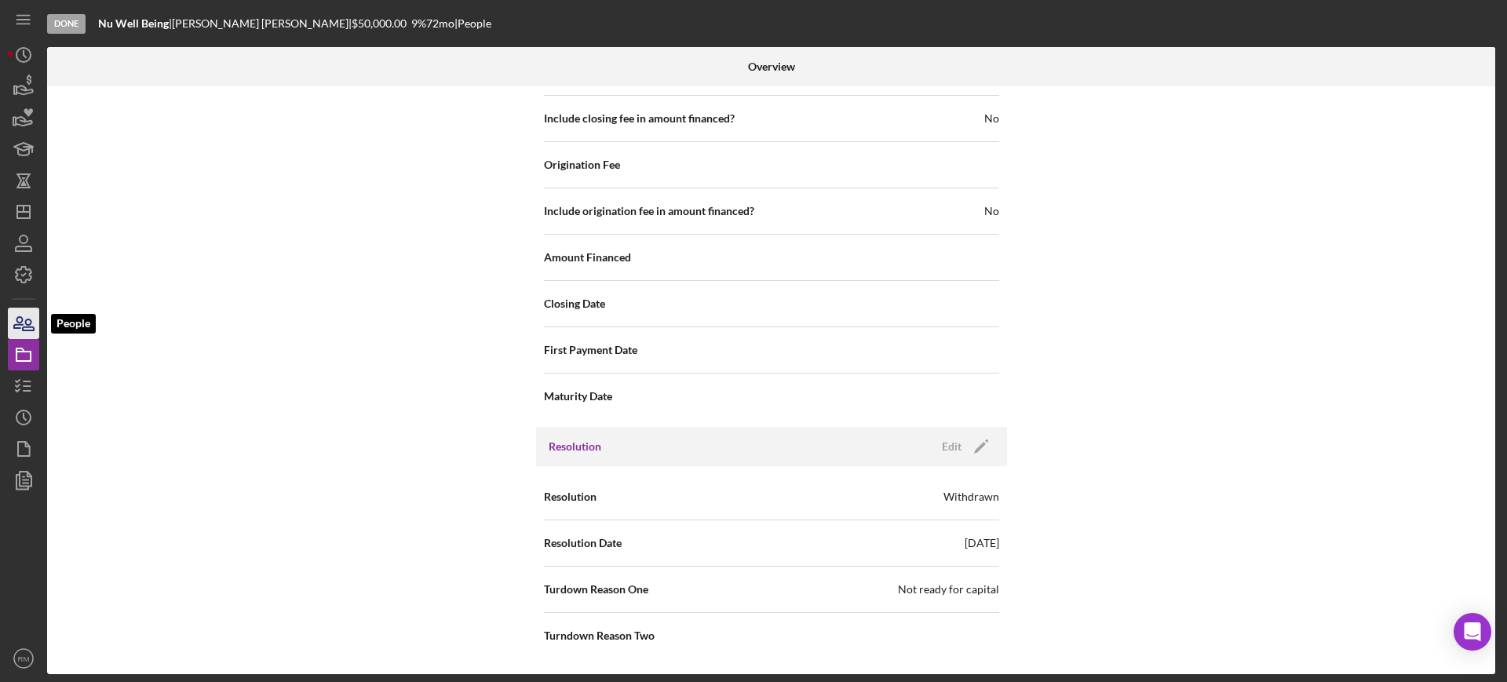
click at [26, 315] on icon "button" at bounding box center [23, 323] width 39 height 39
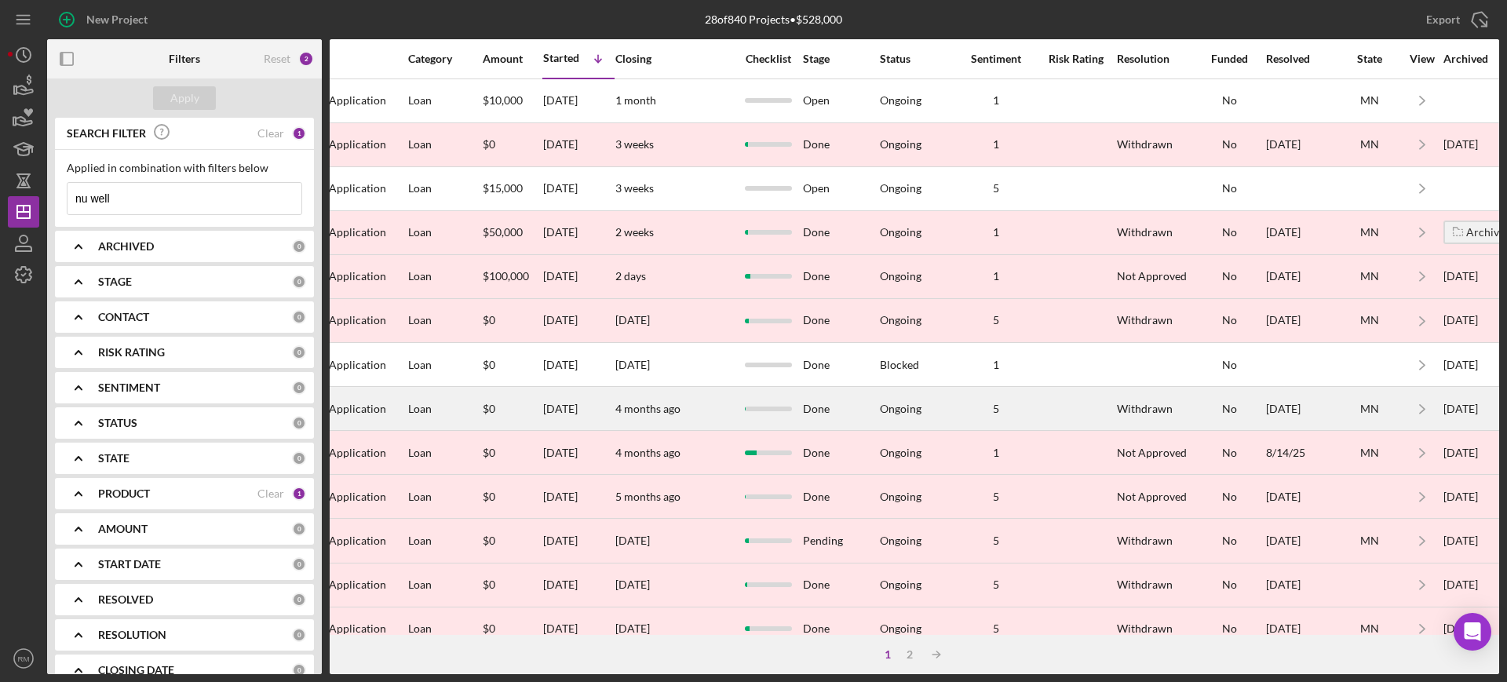
scroll to position [0, 722]
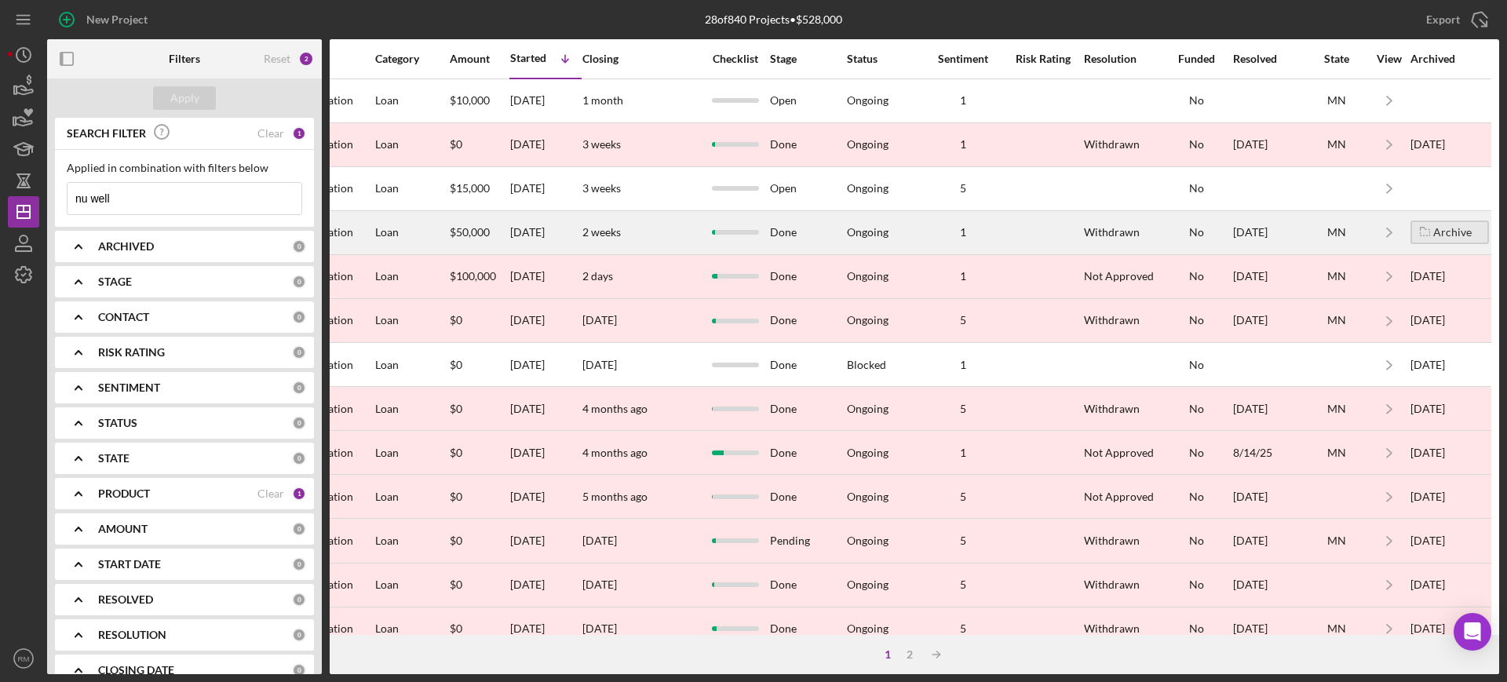
click at [1442, 236] on div "Archive" at bounding box center [1453, 233] width 38 height 24
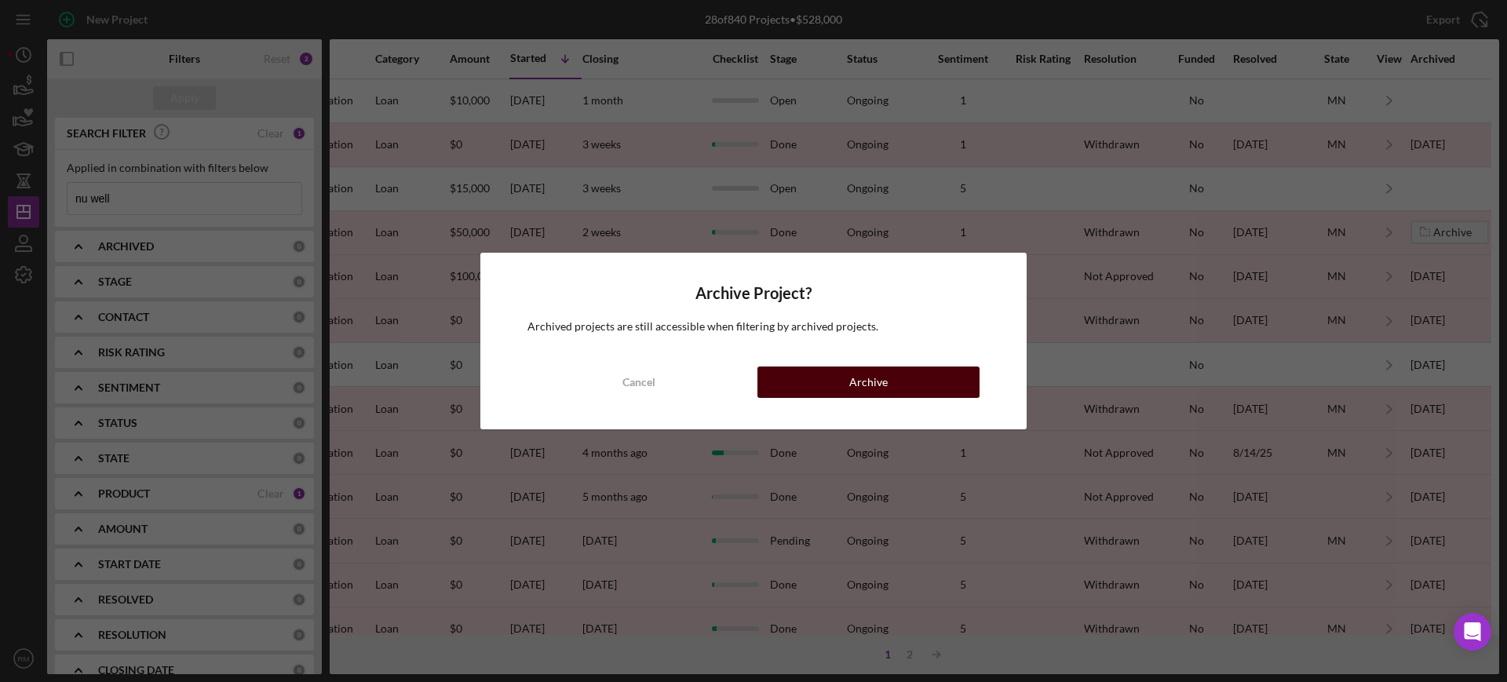
click at [923, 378] on button "Archive" at bounding box center [869, 382] width 222 height 31
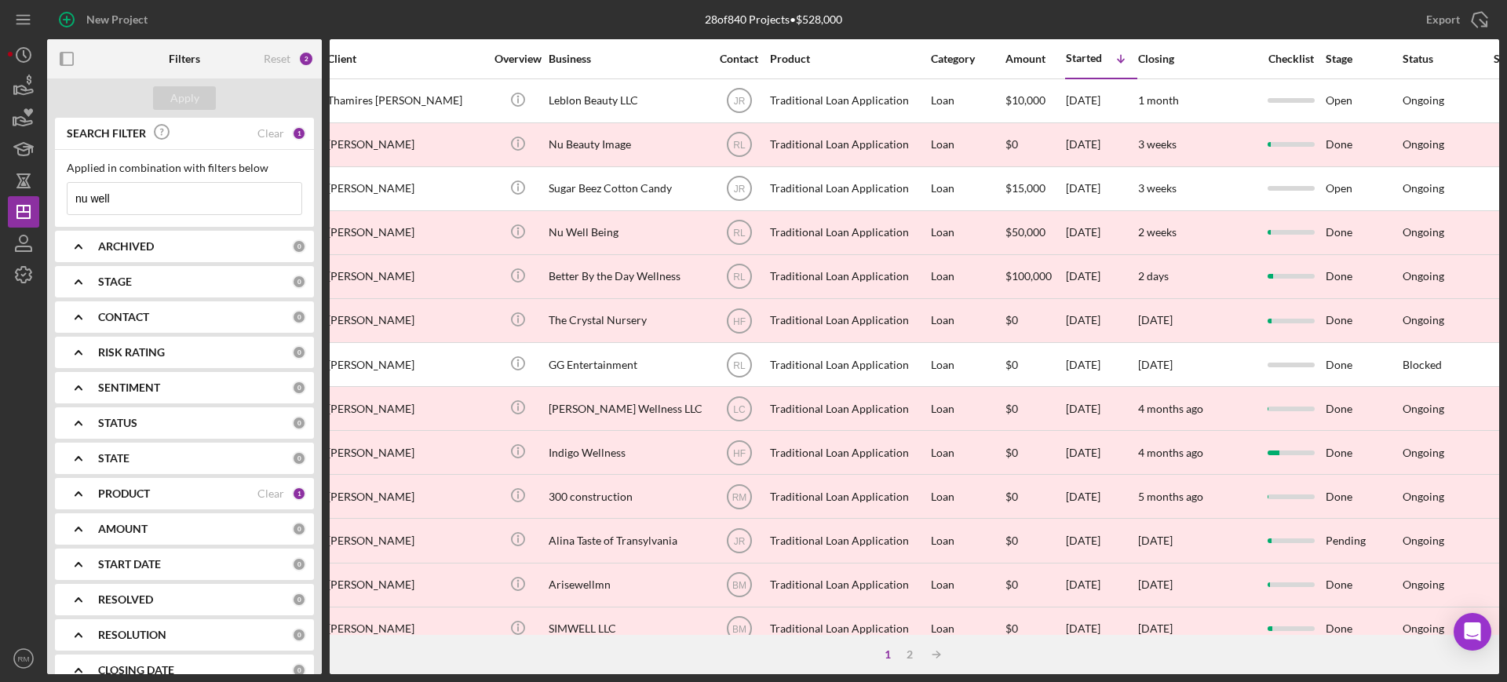
scroll to position [0, 0]
